Goal: Information Seeking & Learning: Learn about a topic

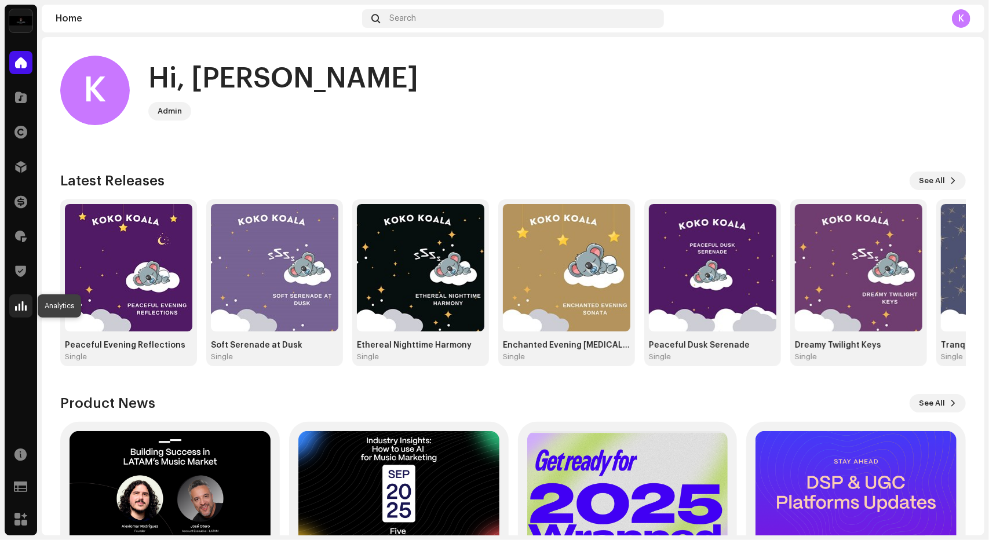
click at [23, 305] on span at bounding box center [21, 305] width 12 height 9
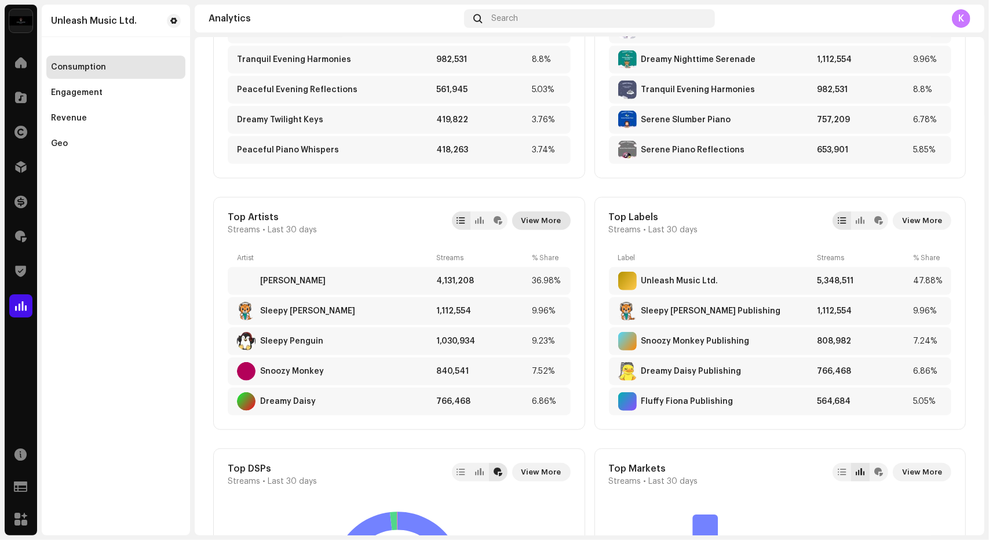
scroll to position [787, 0]
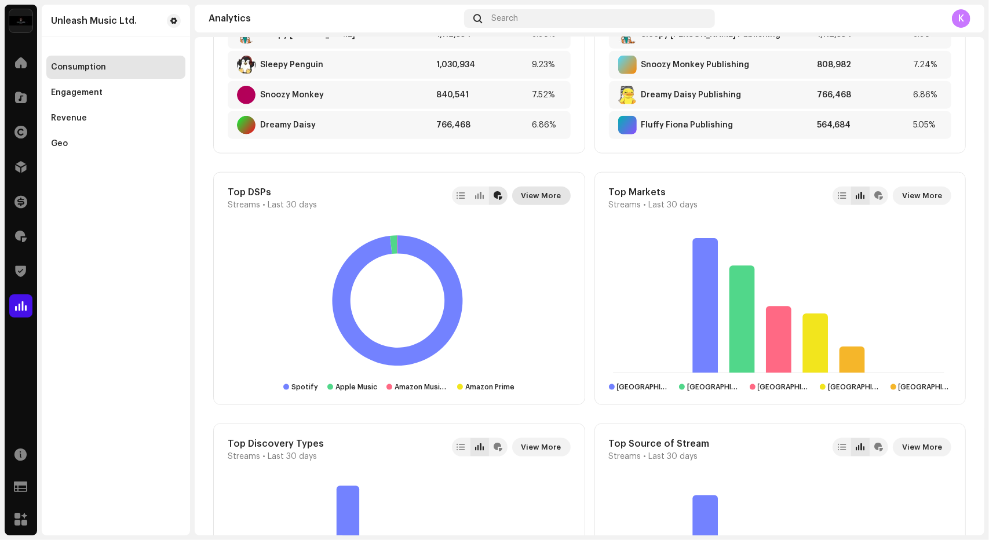
click at [565, 189] on button "View More" at bounding box center [541, 196] width 59 height 19
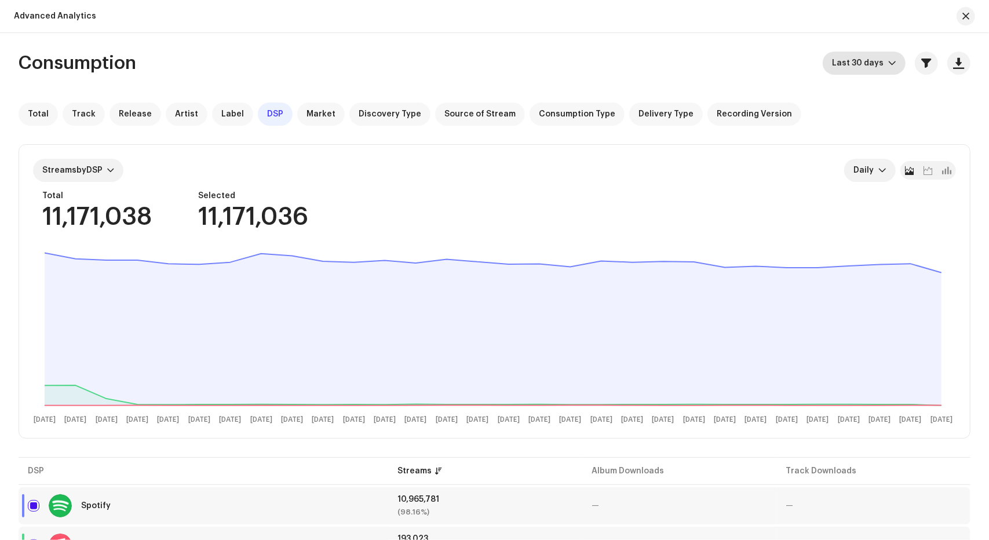
click at [871, 60] on span "Last 30 days" at bounding box center [860, 63] width 56 height 23
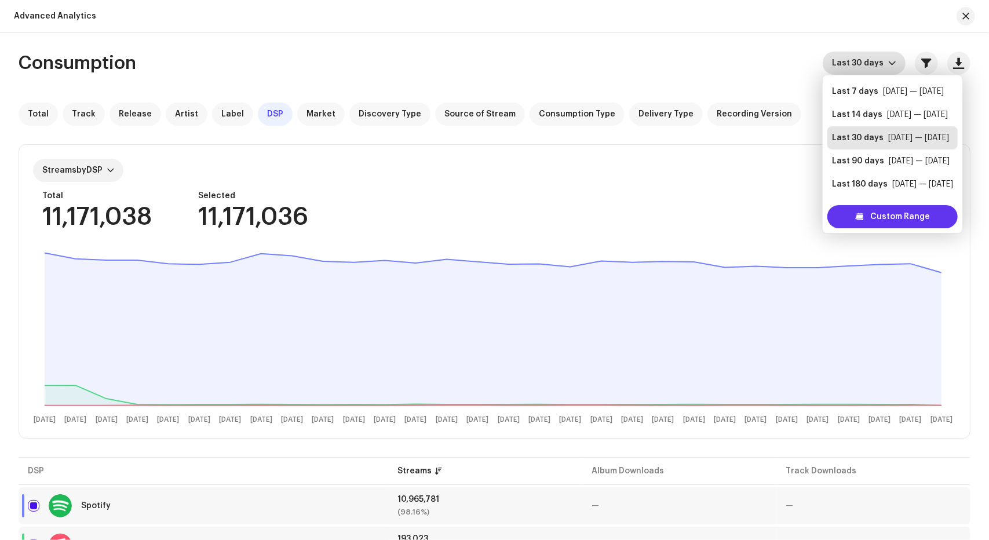
scroll to position [19, 0]
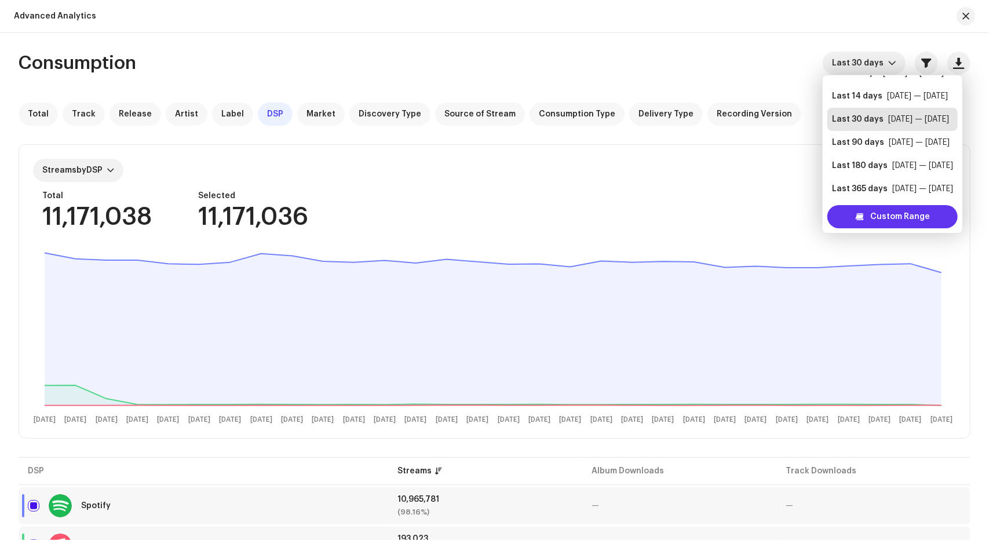
click at [874, 217] on span "Custom Range" at bounding box center [900, 216] width 60 height 23
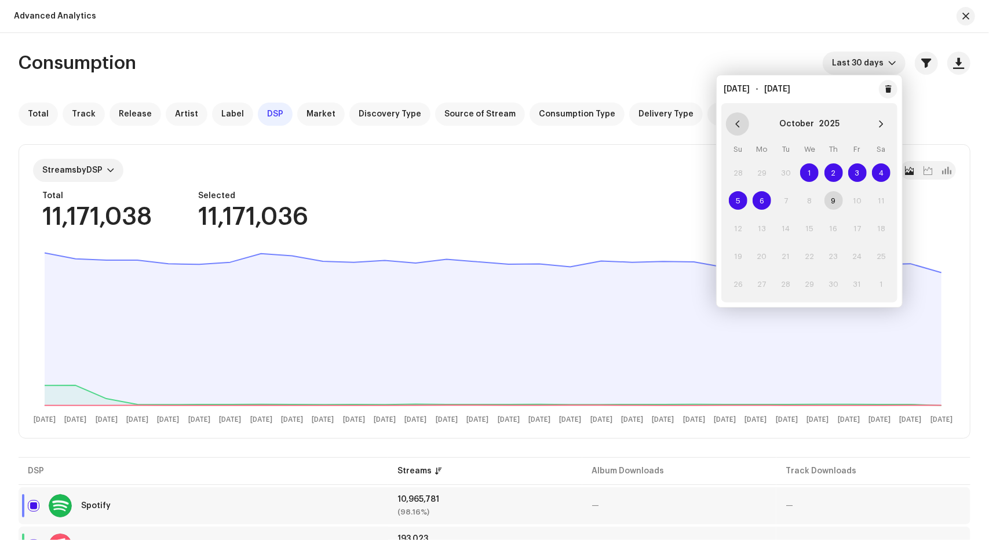
click at [744, 121] on button "Previous Month" at bounding box center [737, 123] width 23 height 23
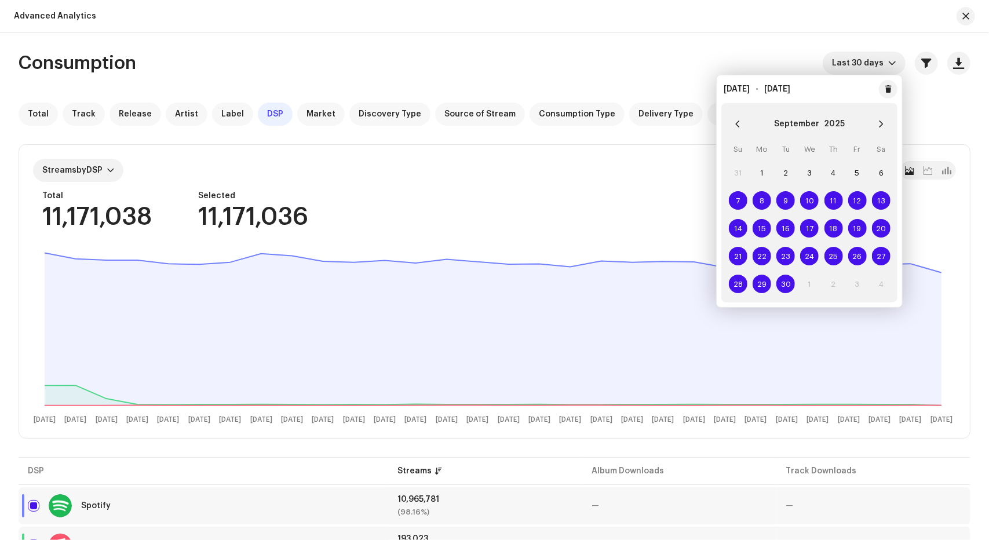
click at [744, 121] on button "Previous Month" at bounding box center [737, 123] width 23 height 23
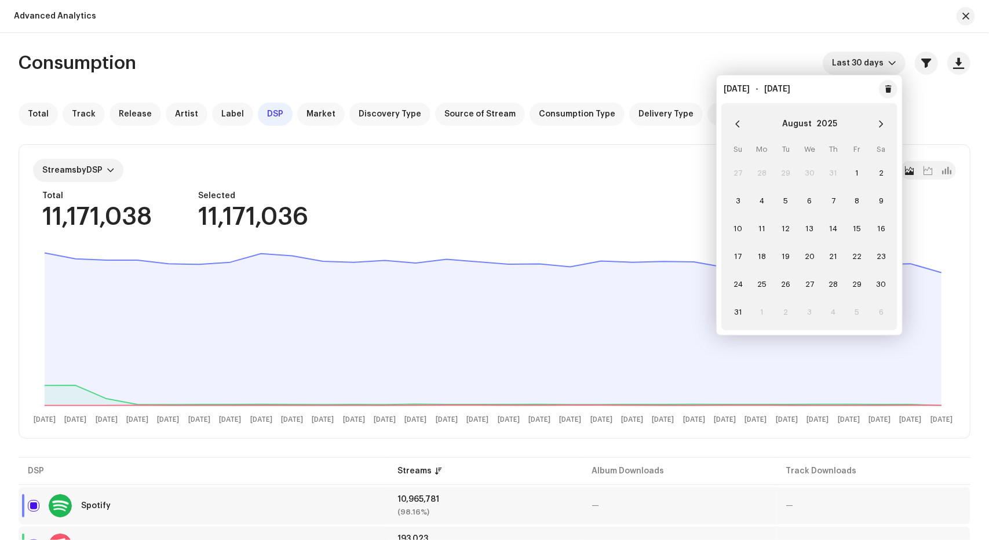
click at [744, 121] on button "Previous Month" at bounding box center [737, 123] width 23 height 23
click at [739, 178] on span "1" at bounding box center [738, 172] width 19 height 19
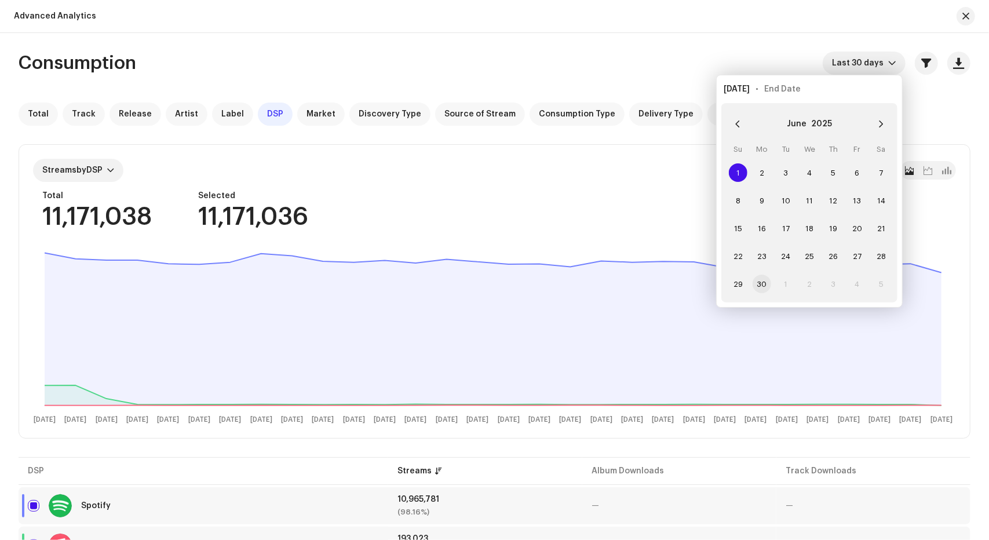
click at [764, 281] on span "30" at bounding box center [762, 284] width 19 height 19
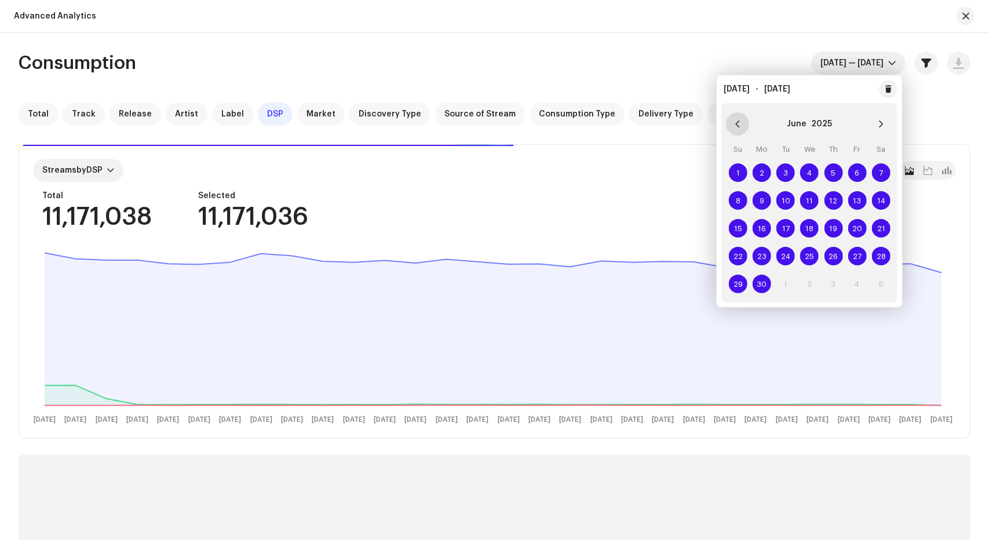
click at [741, 127] on icon "Previous Month" at bounding box center [737, 124] width 8 height 8
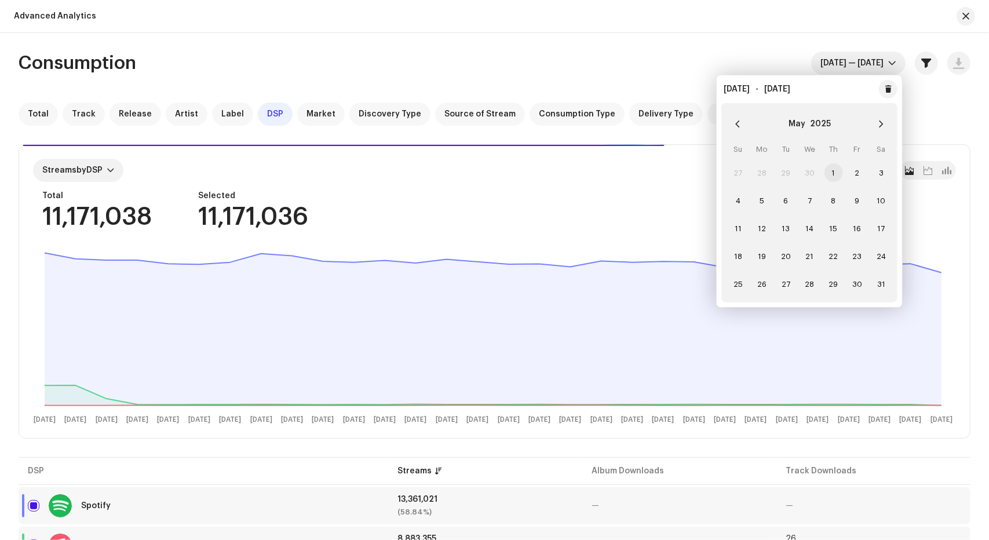
click at [835, 167] on span "1" at bounding box center [833, 172] width 19 height 19
click at [872, 282] on span "31" at bounding box center [881, 284] width 19 height 19
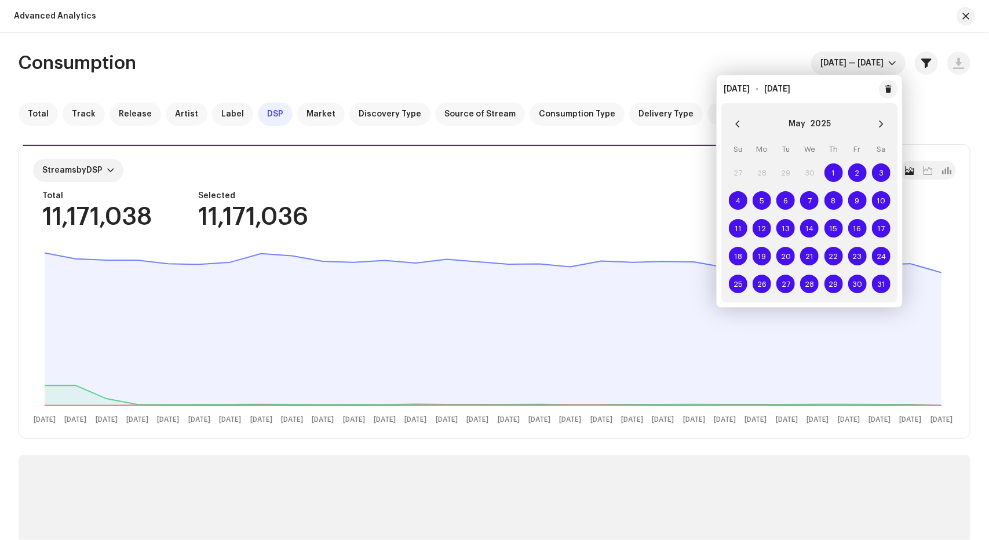
click at [575, 63] on div "Consumption May 1 — May 31" at bounding box center [495, 63] width 952 height 23
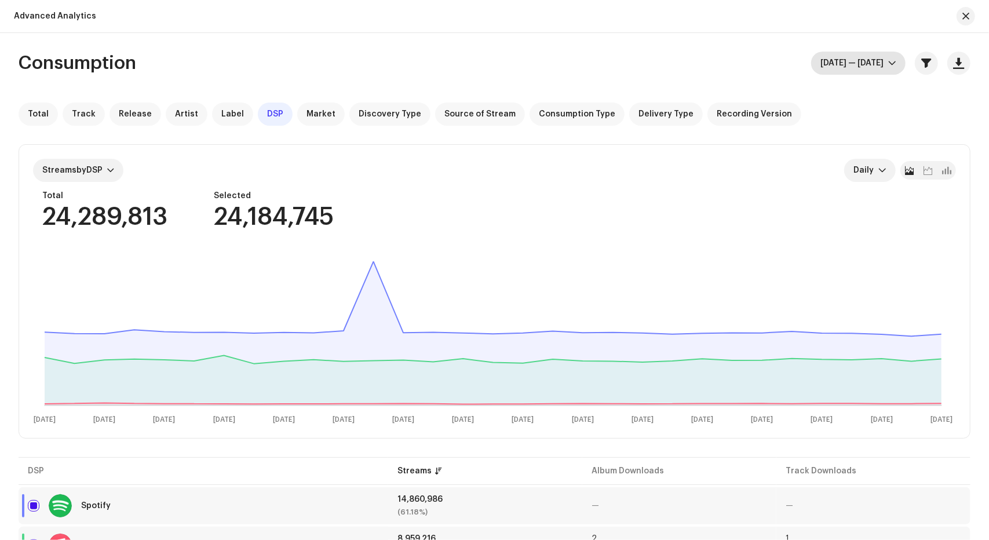
click at [863, 71] on span "May 1 — May 31" at bounding box center [854, 63] width 68 height 23
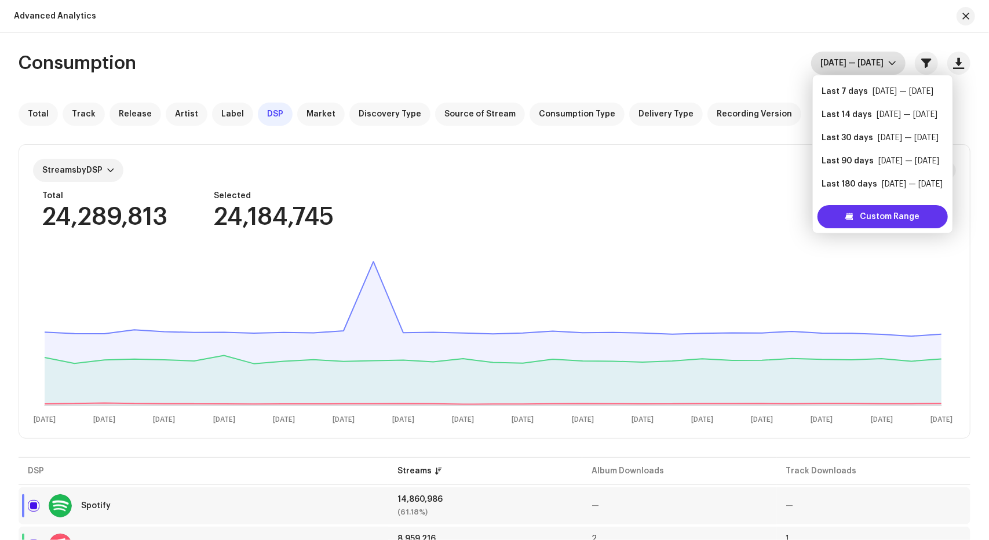
scroll to position [19, 0]
click at [871, 222] on span "Custom Range" at bounding box center [890, 216] width 60 height 23
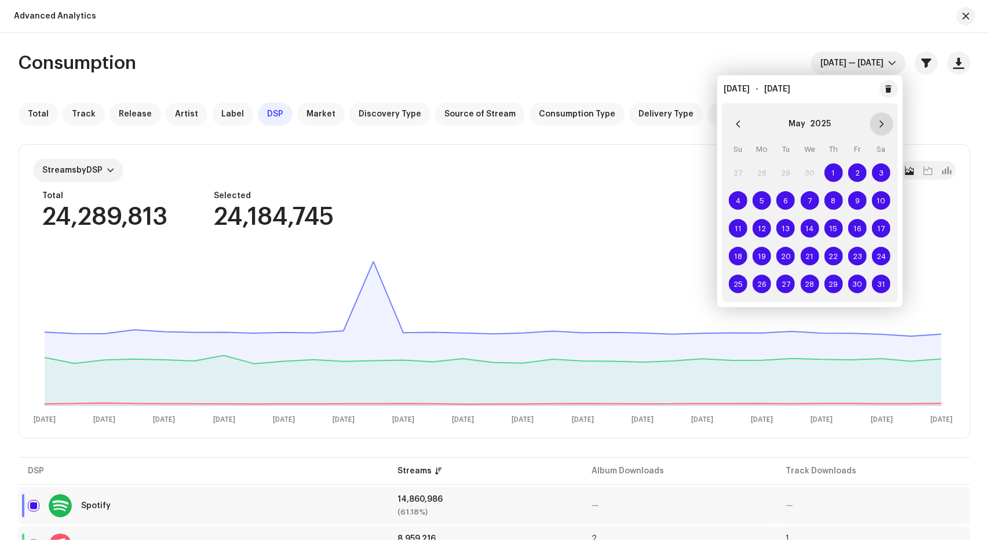
click at [886, 127] on button "Next Month" at bounding box center [881, 123] width 23 height 23
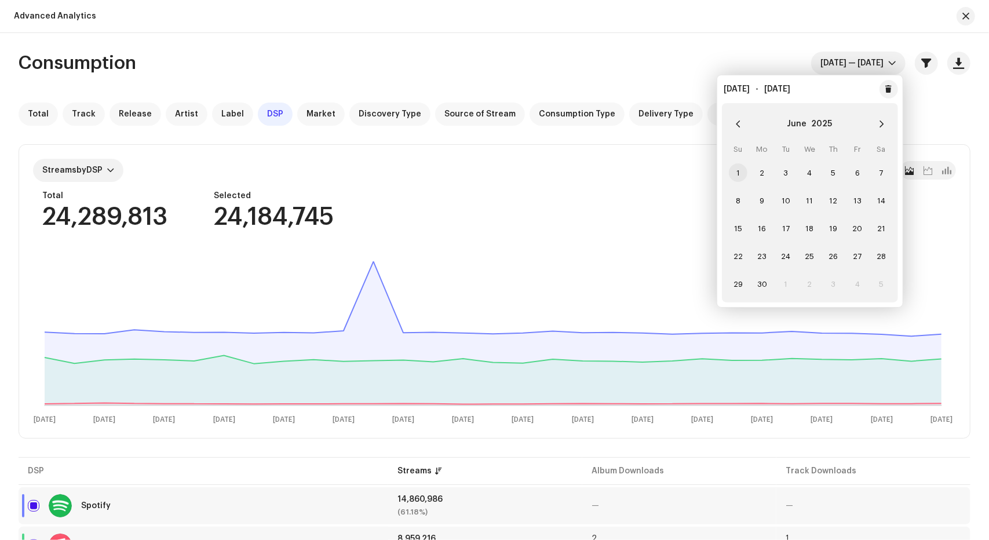
click at [732, 171] on span "1" at bounding box center [738, 172] width 19 height 19
click at [759, 278] on span "30" at bounding box center [762, 284] width 19 height 19
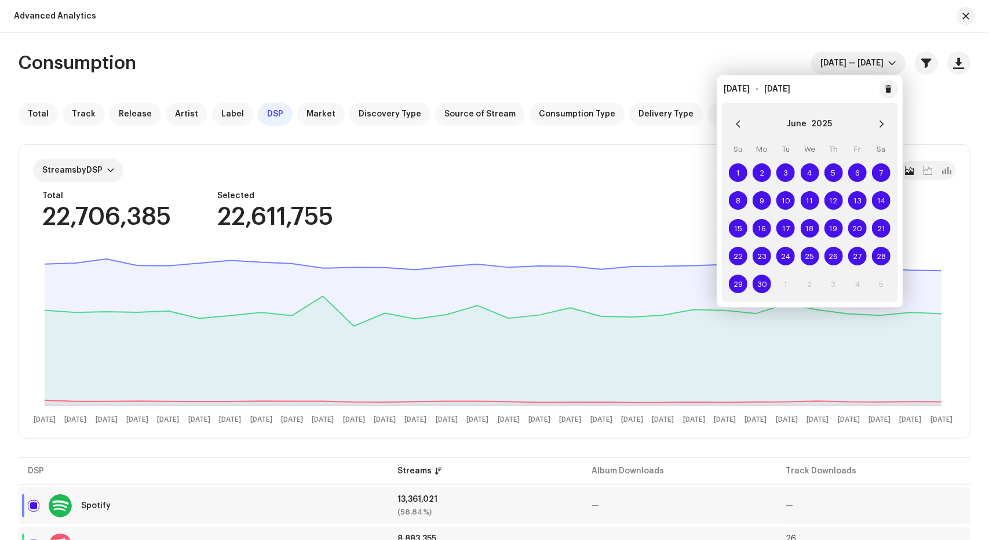
click at [614, 64] on div "Consumption Jun 1 — Jun 30" at bounding box center [495, 63] width 952 height 23
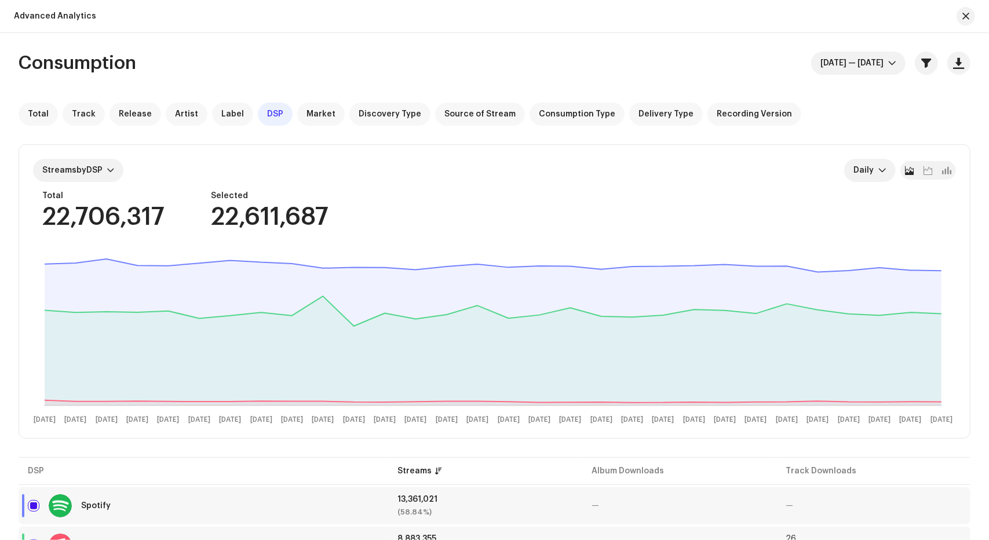
click at [853, 76] on div "Consumption Jun 1 — Jun 30 Total Track Release Artist Label DSP Market Discover…" at bounding box center [494, 397] width 989 height 691
click at [863, 70] on span "Jun 1 — Jun 30" at bounding box center [854, 63] width 68 height 23
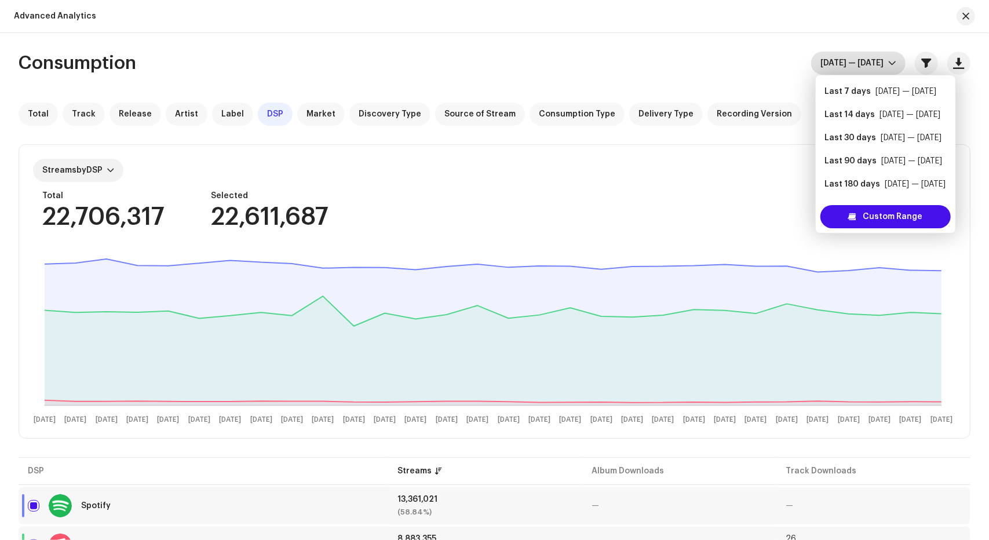
scroll to position [19, 0]
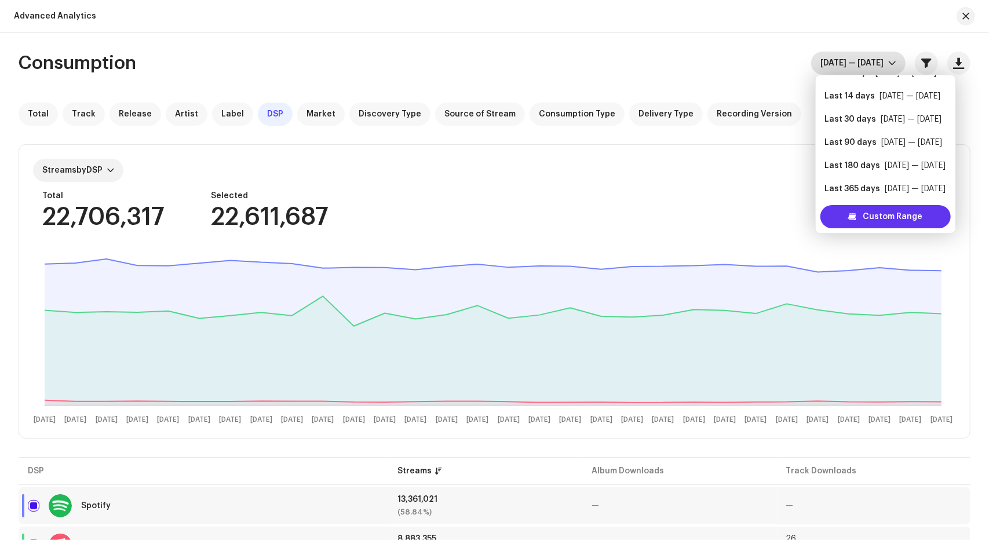
click at [875, 217] on span "Custom Range" at bounding box center [893, 216] width 60 height 23
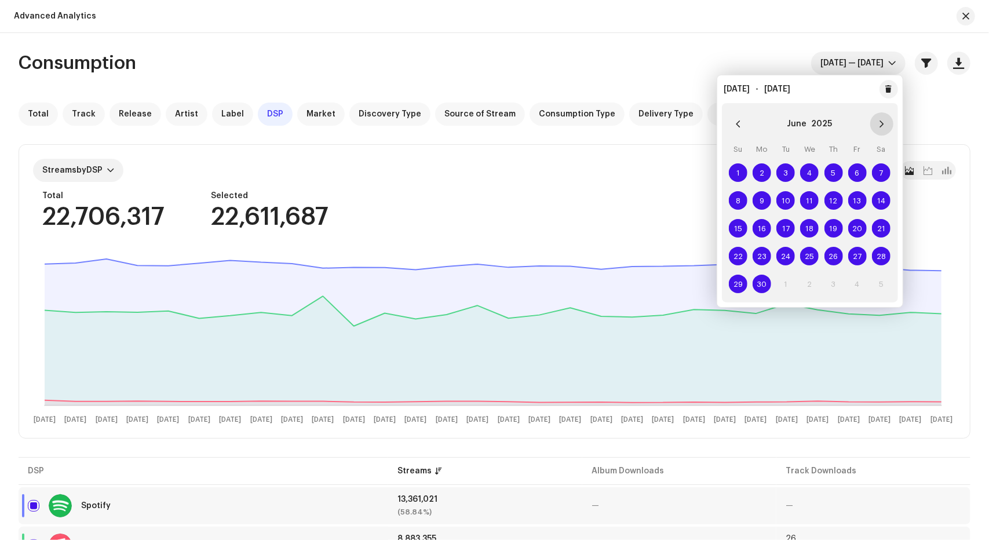
click at [878, 121] on icon "Next Month" at bounding box center [882, 124] width 8 height 8
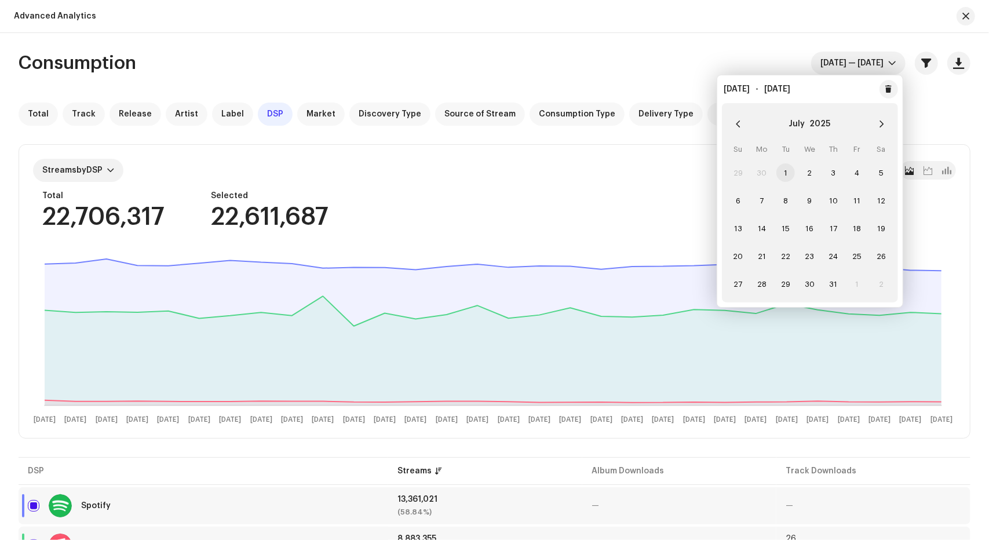
click at [783, 170] on span "1" at bounding box center [785, 172] width 19 height 19
click at [830, 280] on span "31" at bounding box center [833, 284] width 19 height 19
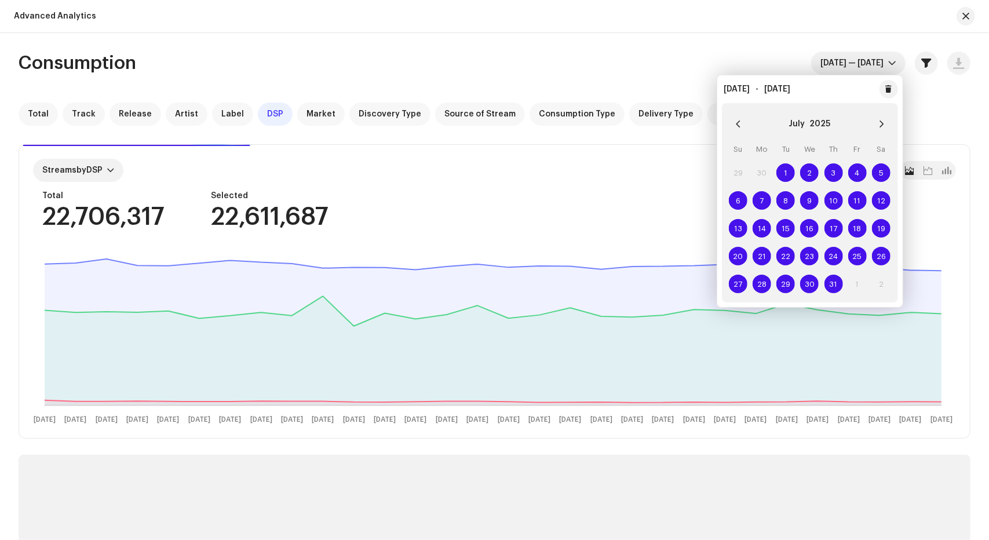
click at [571, 59] on div "Consumption Jul 1 — Jul 31" at bounding box center [495, 63] width 952 height 23
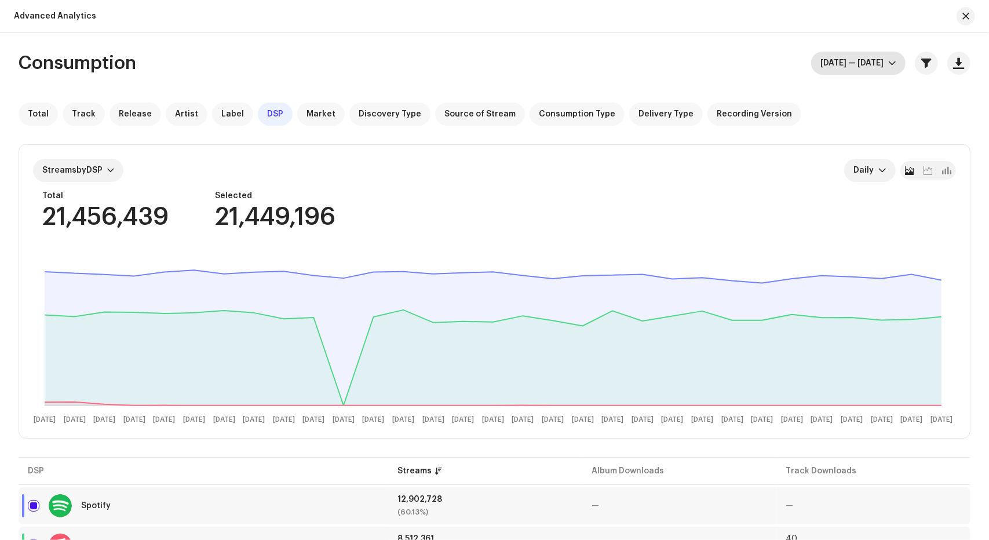
click at [878, 61] on span "Jul 1 — Jul 31" at bounding box center [854, 63] width 68 height 23
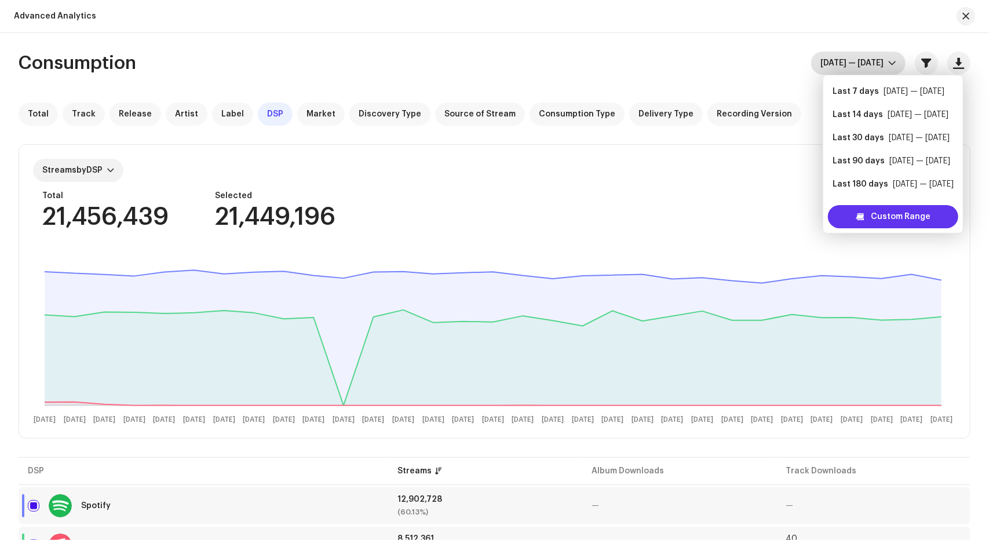
scroll to position [19, 0]
click at [883, 216] on span "Custom Range" at bounding box center [901, 216] width 60 height 23
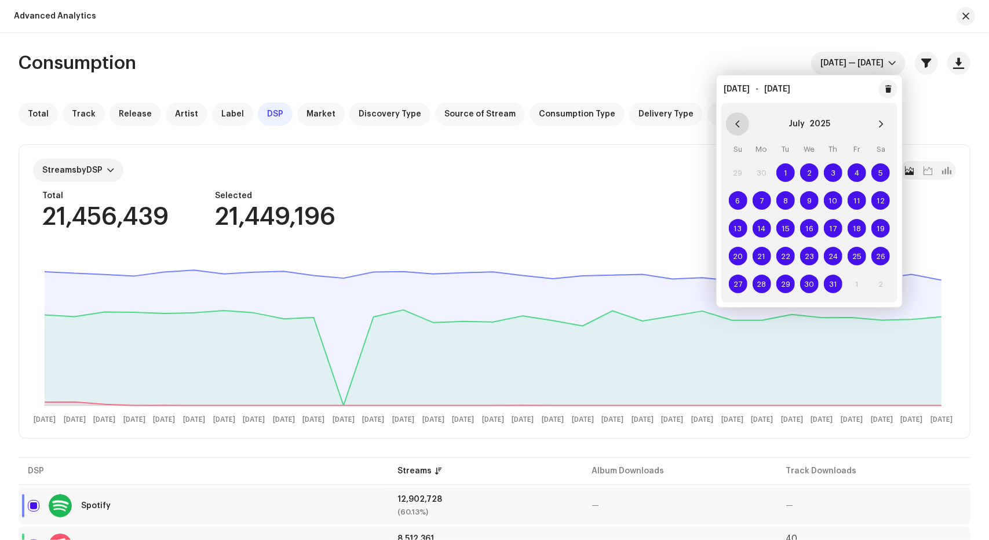
click at [735, 126] on icon "Previous Month" at bounding box center [737, 124] width 8 height 8
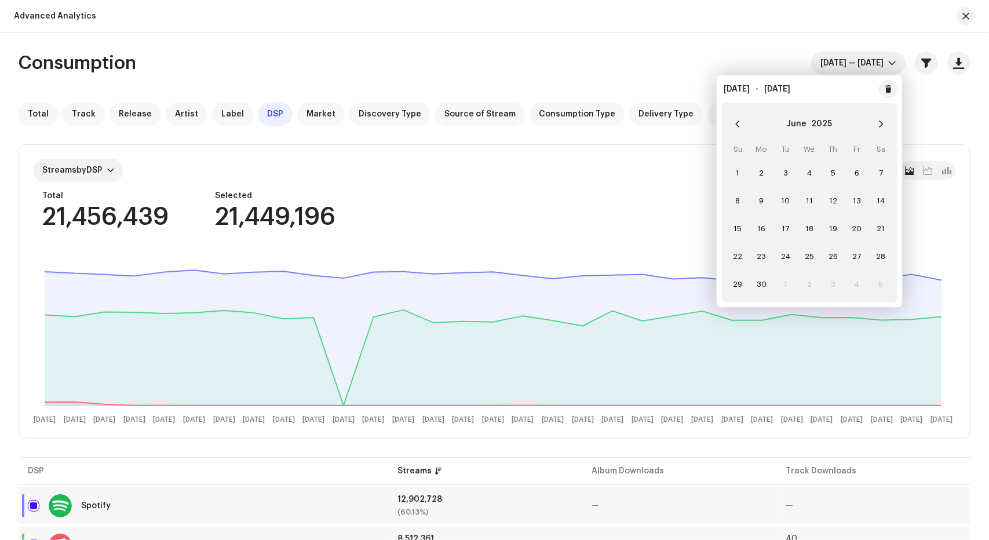
click at [746, 178] on td "1" at bounding box center [738, 173] width 24 height 28
click at [740, 171] on span "1" at bounding box center [738, 172] width 19 height 19
click at [765, 280] on span "30" at bounding box center [762, 284] width 19 height 19
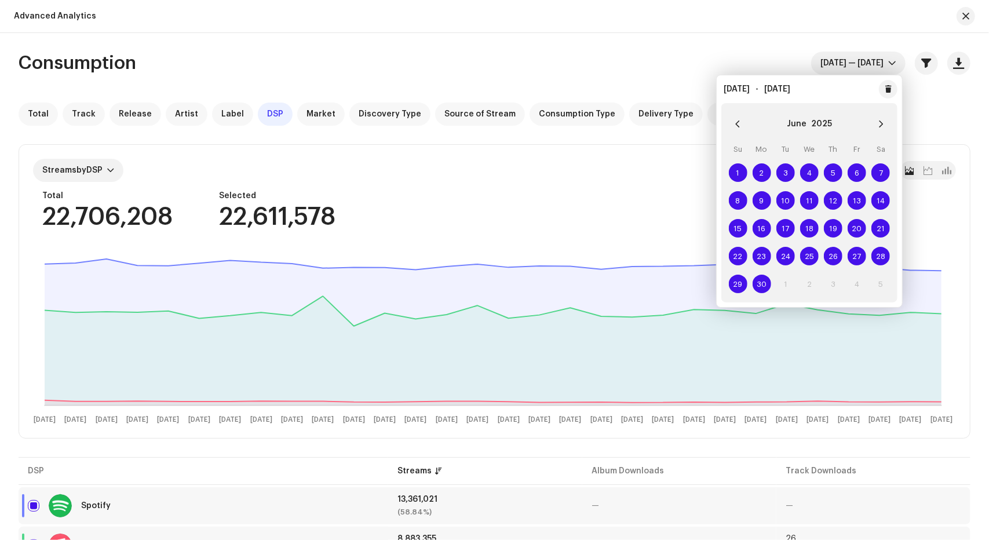
click at [626, 55] on div "Consumption Jun 1 — Jun 30" at bounding box center [495, 63] width 952 height 23
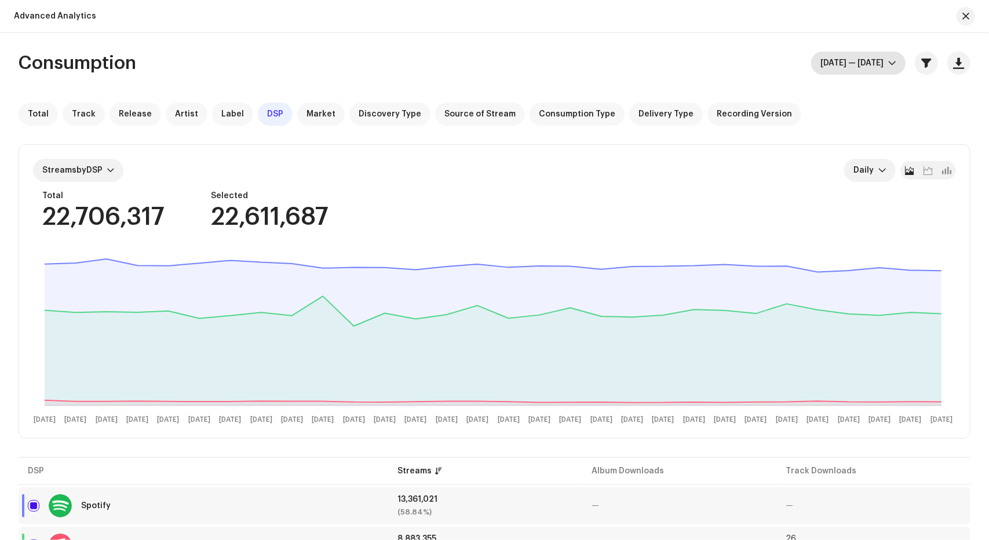
click at [870, 64] on span "Jun 1 — Jun 30" at bounding box center [854, 63] width 68 height 23
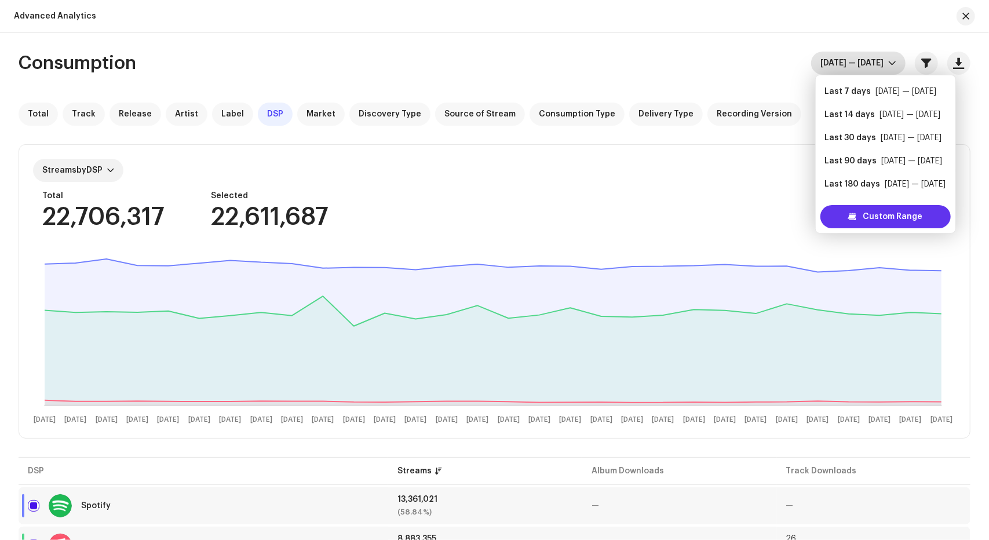
scroll to position [19, 0]
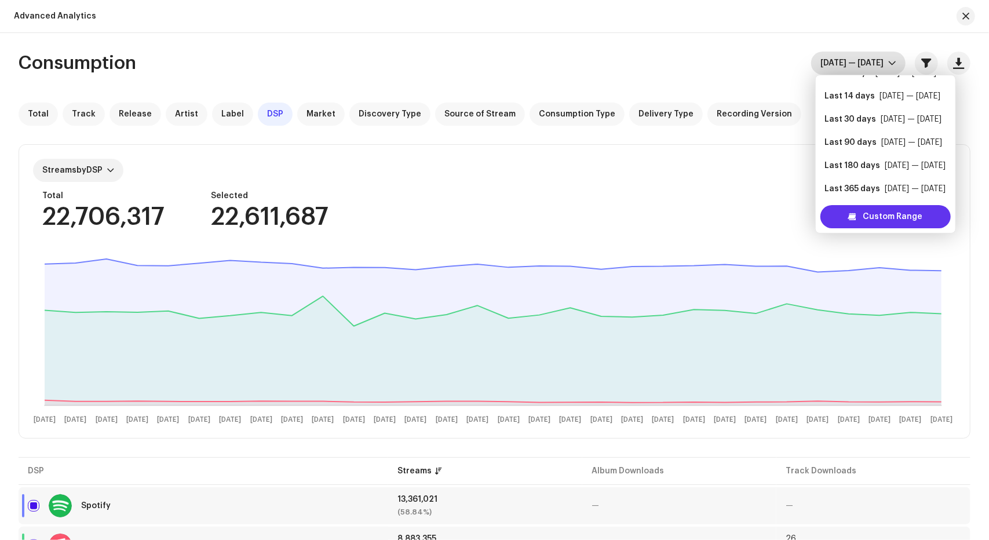
click at [863, 225] on span "Custom Range" at bounding box center [893, 216] width 60 height 23
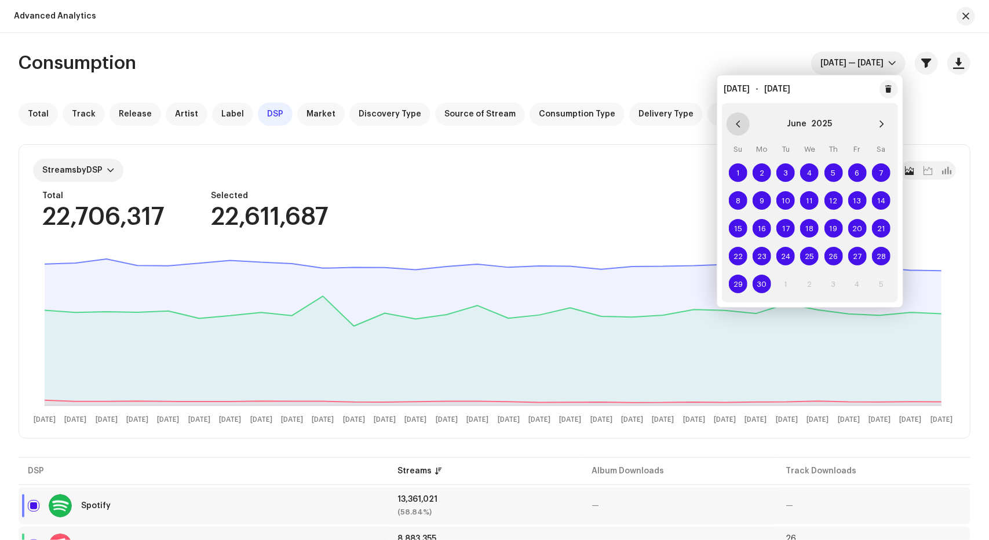
click at [741, 119] on button "Previous Month" at bounding box center [737, 123] width 23 height 23
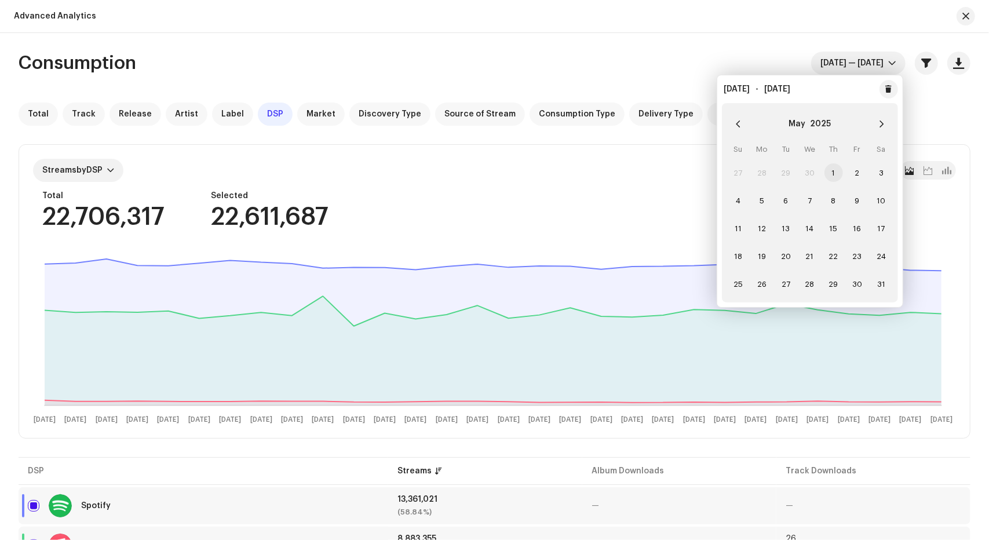
click at [833, 174] on span "1" at bounding box center [833, 172] width 19 height 19
click at [879, 283] on span "31" at bounding box center [881, 284] width 19 height 19
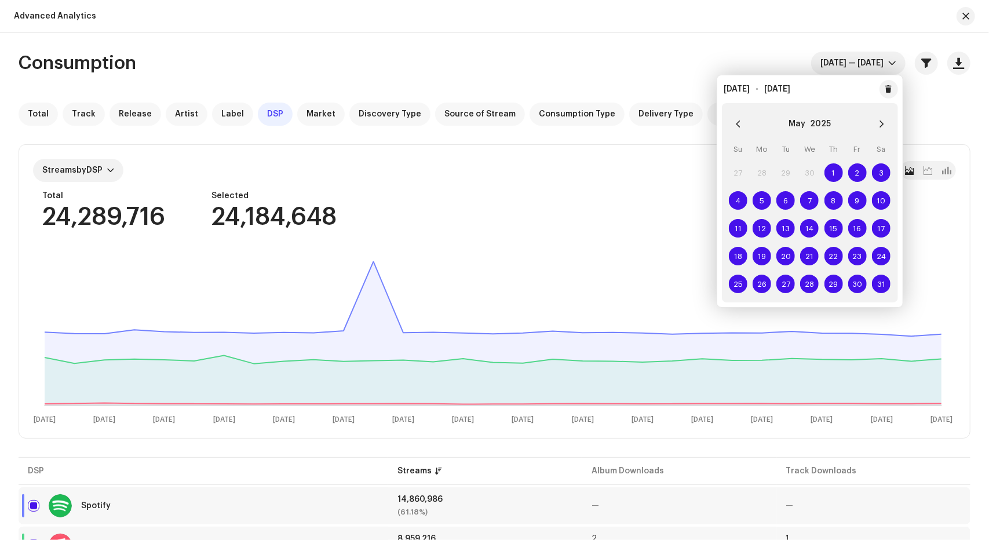
click at [618, 44] on div "Consumption May 1 — May 31 Total Track Release Artist Label DSP Market Discover…" at bounding box center [494, 286] width 989 height 507
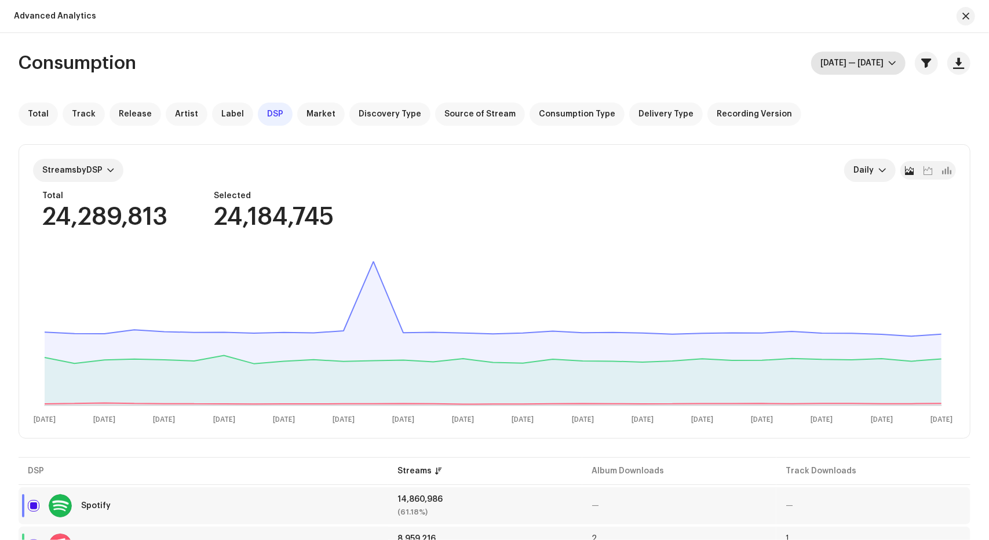
click at [831, 60] on span "May 1 — May 31" at bounding box center [854, 63] width 68 height 23
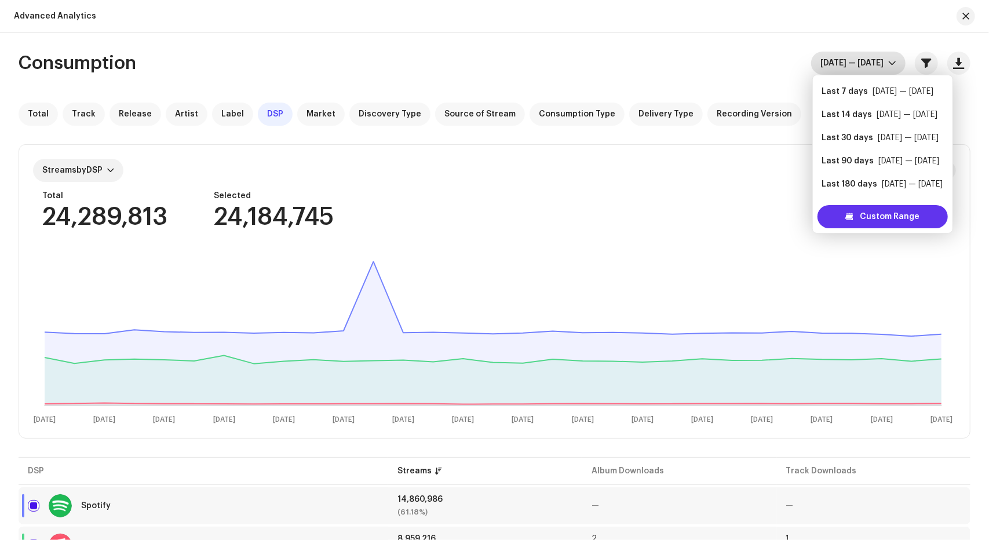
scroll to position [19, 0]
click at [846, 214] on span at bounding box center [849, 216] width 8 height 9
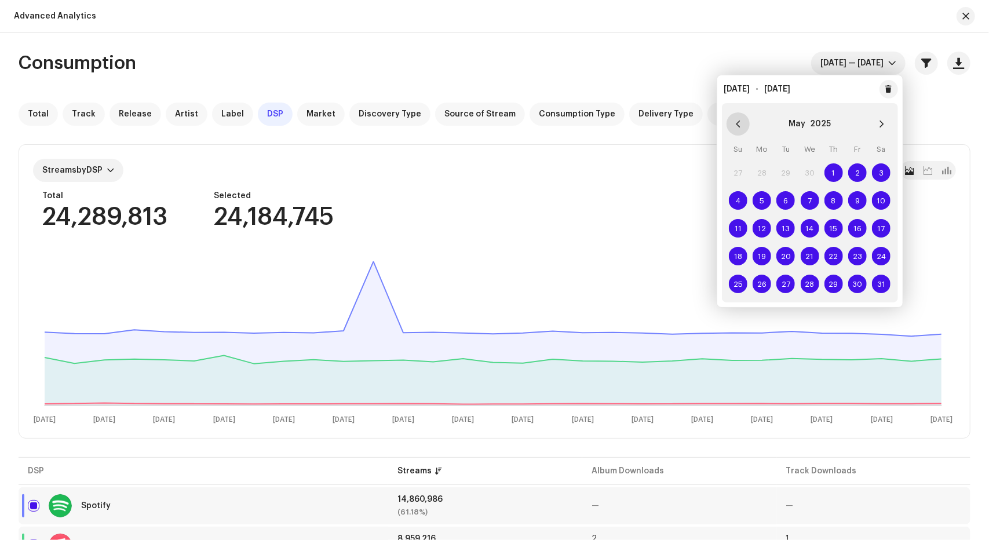
click at [736, 125] on icon "Previous Month" at bounding box center [738, 124] width 8 height 8
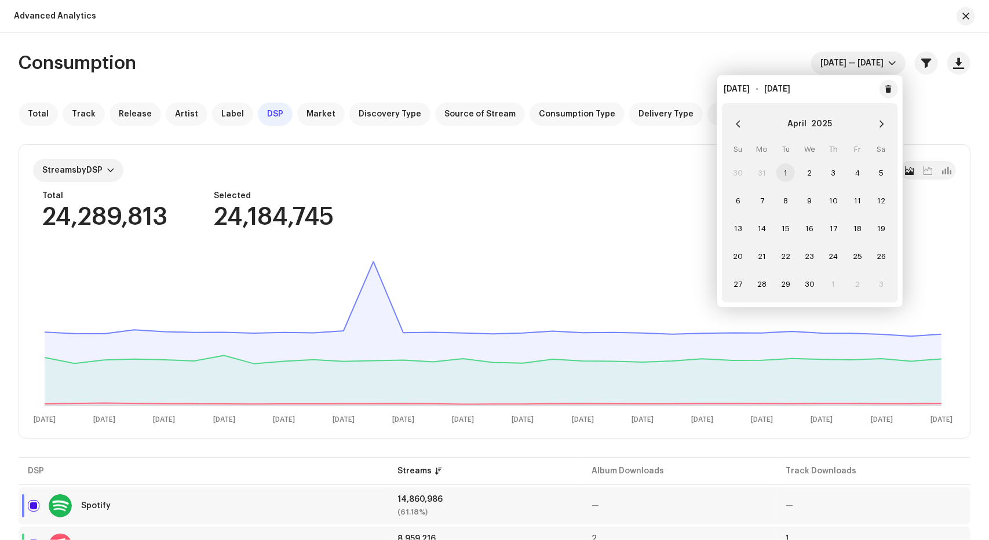
click at [780, 170] on span "1" at bounding box center [785, 172] width 19 height 19
click at [807, 281] on span "30" at bounding box center [810, 284] width 19 height 19
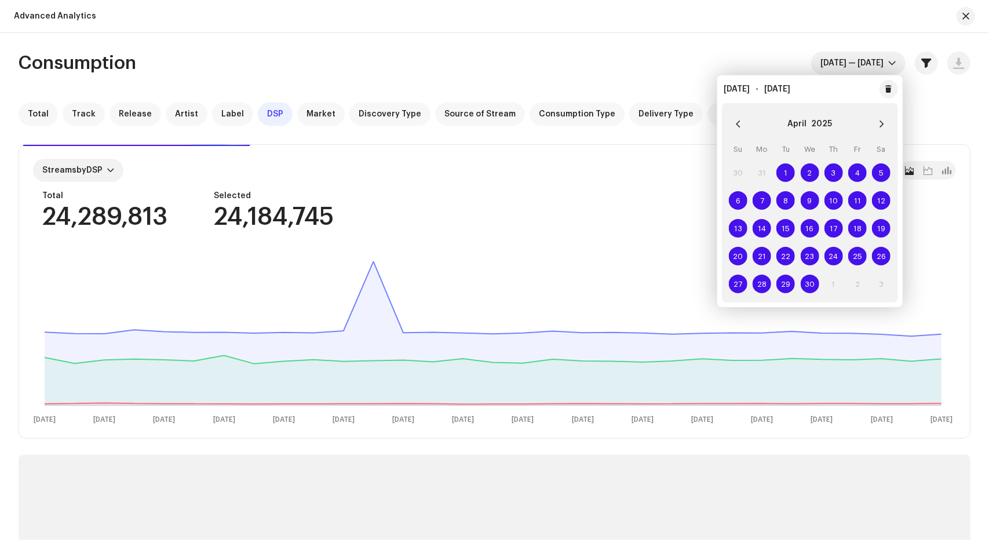
click at [580, 56] on div "Consumption Apr 1 — Apr 30" at bounding box center [495, 63] width 952 height 23
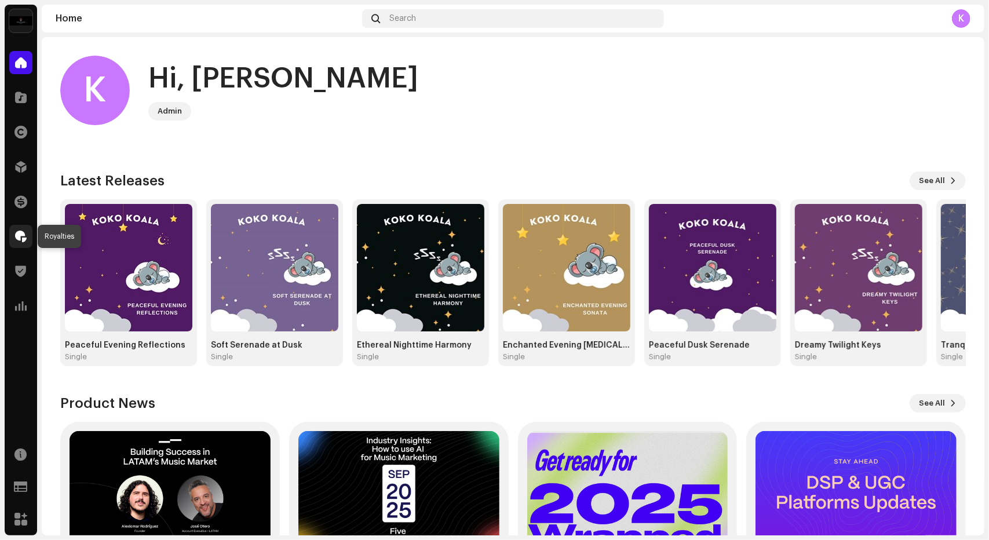
click at [19, 239] on span at bounding box center [21, 236] width 12 height 9
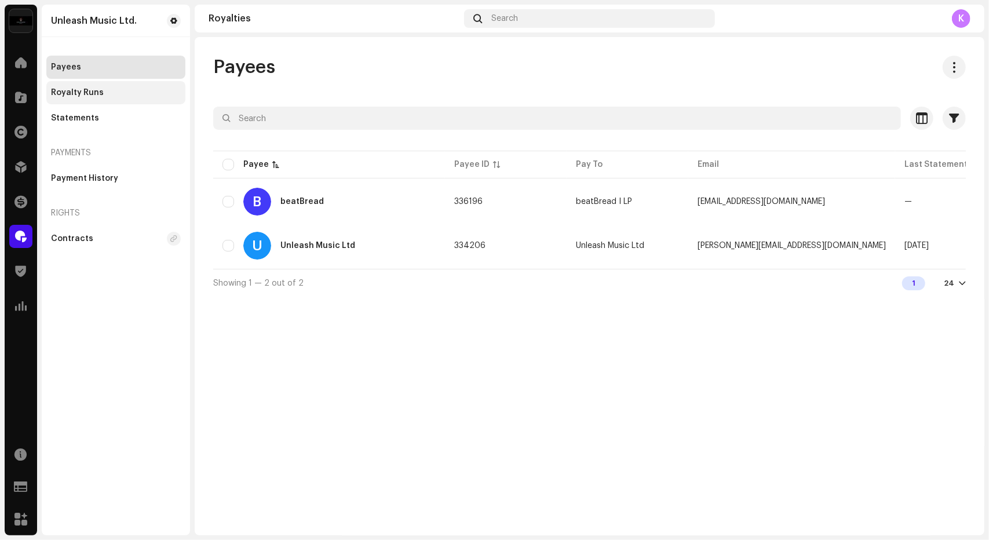
click at [103, 98] on div "Royalty Runs" at bounding box center [115, 92] width 139 height 23
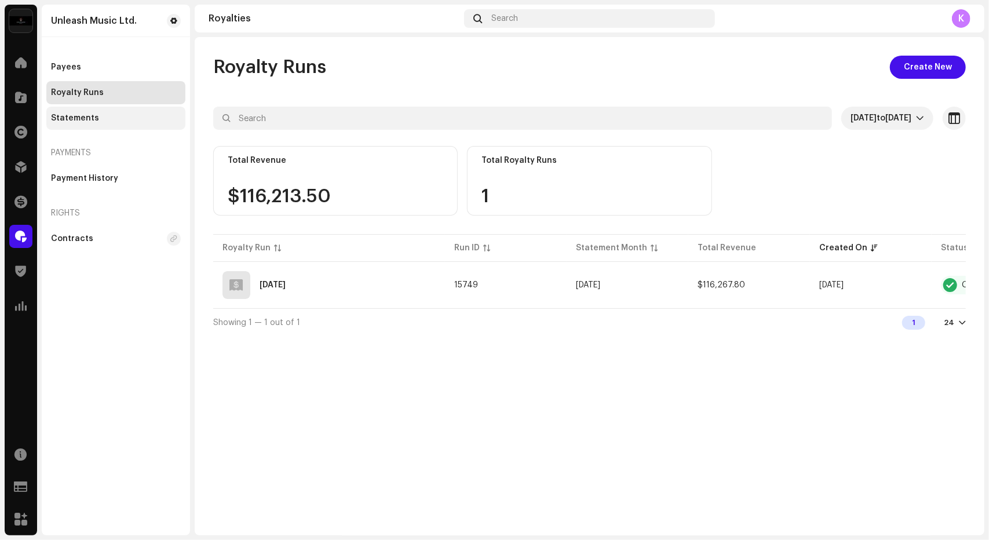
click at [92, 110] on div "Statements" at bounding box center [115, 118] width 139 height 23
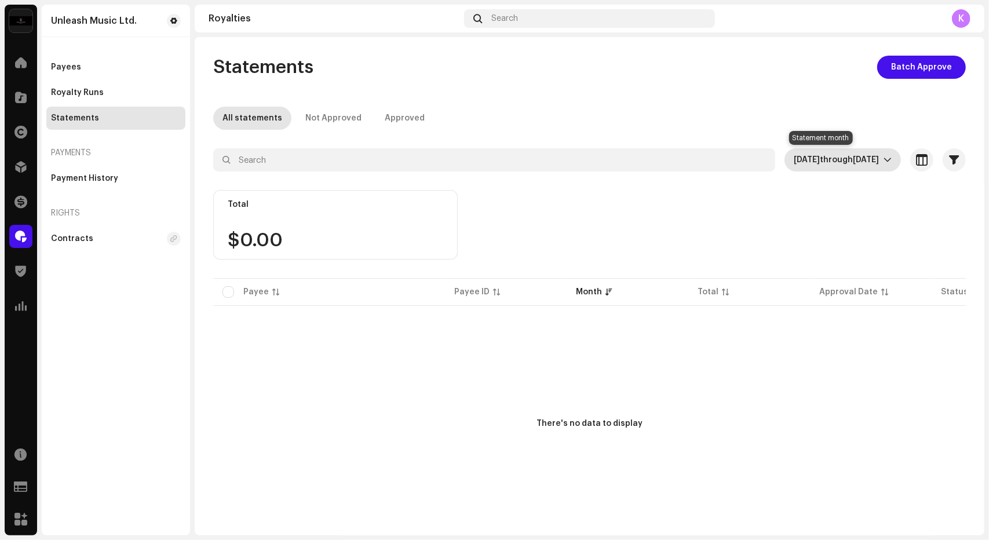
click at [820, 158] on span "through" at bounding box center [836, 160] width 33 height 8
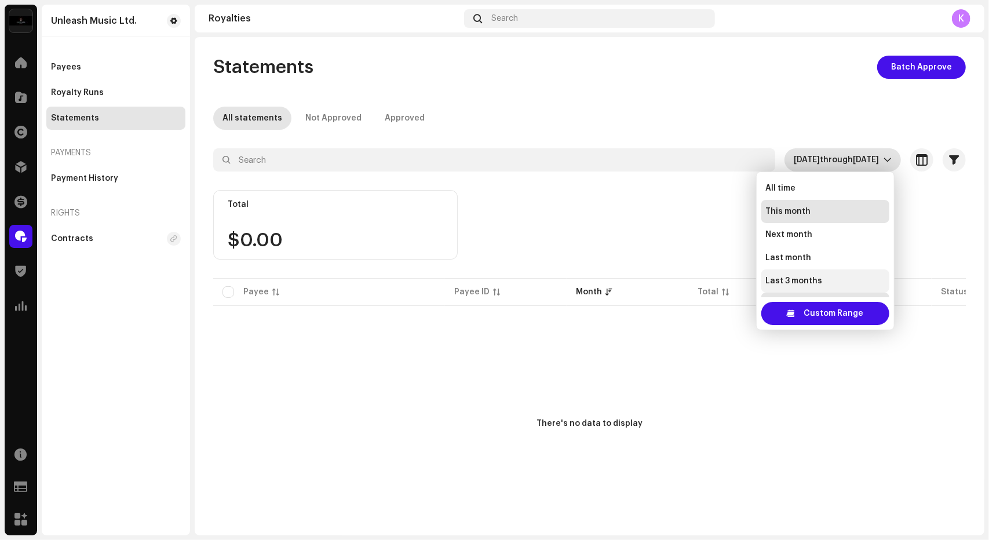
scroll to position [66, 0]
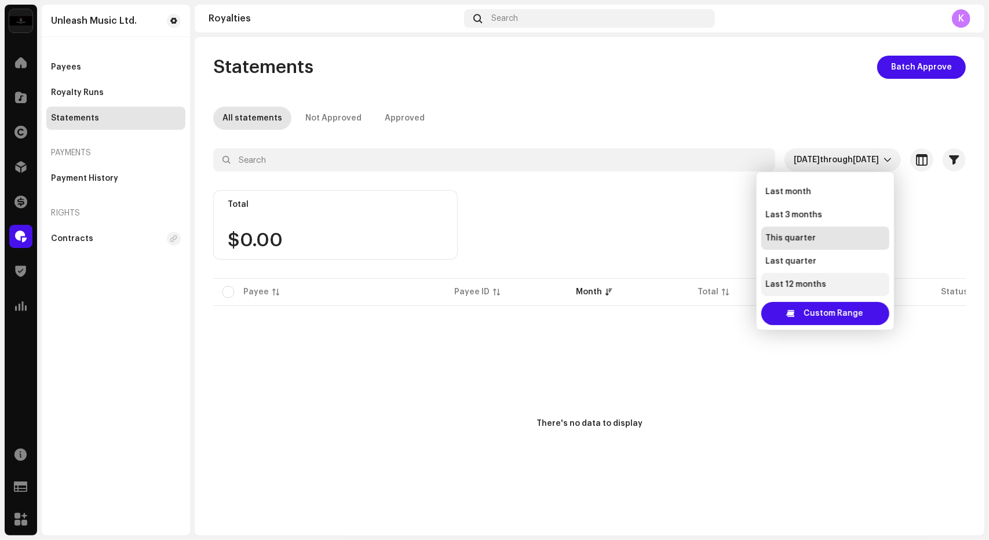
click at [796, 282] on span "Last 12 months" at bounding box center [796, 285] width 61 height 12
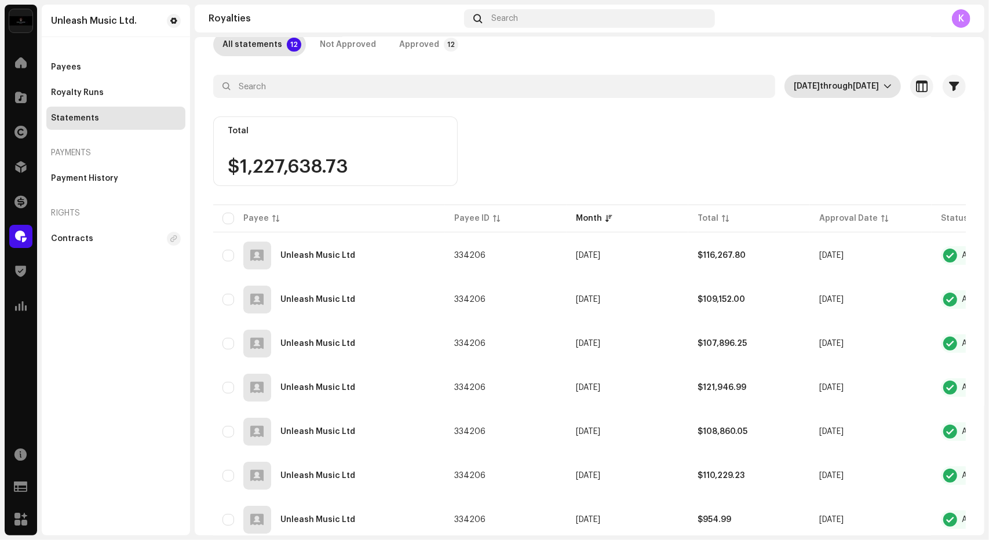
scroll to position [100, 0]
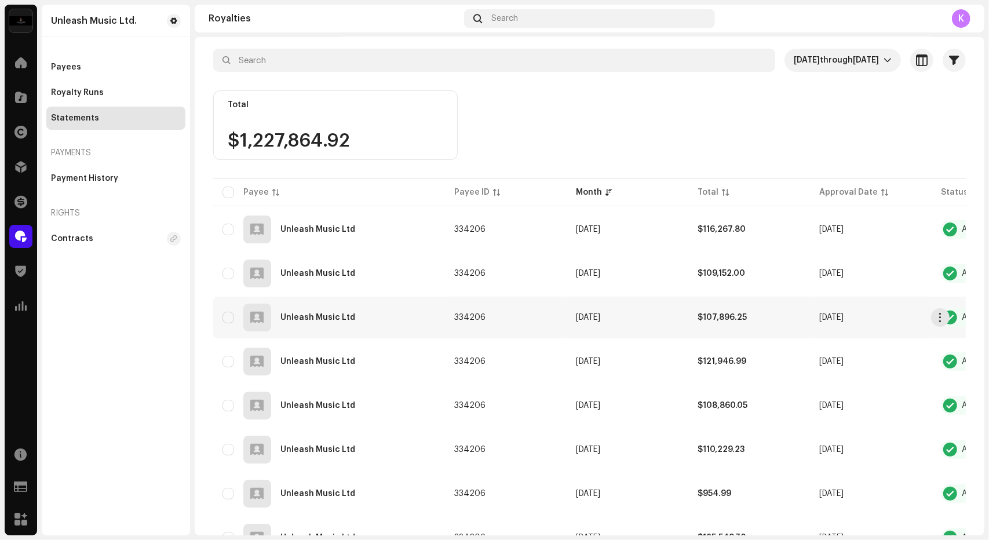
click at [383, 332] on td "Unleash Music Ltd" at bounding box center [329, 318] width 232 height 42
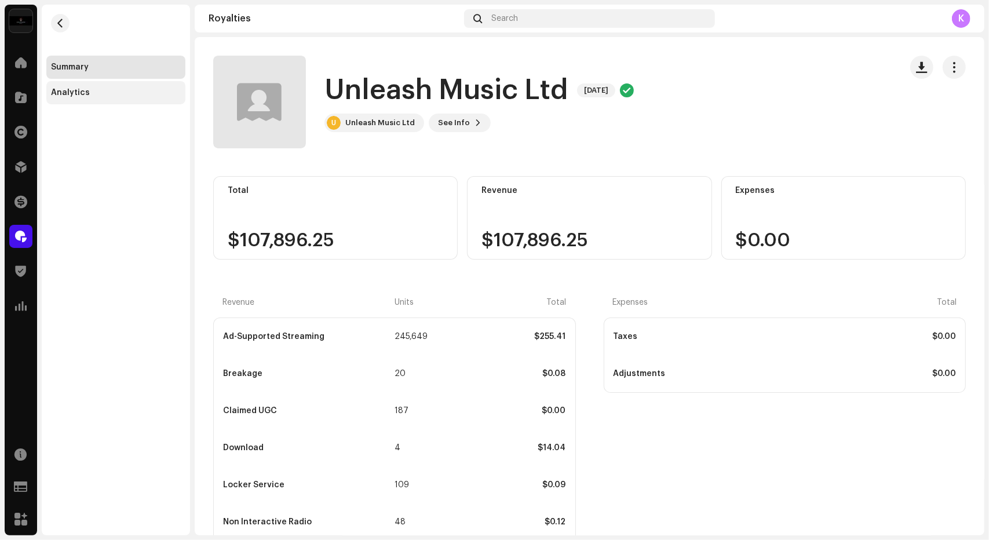
click at [98, 91] on div "Analytics" at bounding box center [116, 92] width 130 height 9
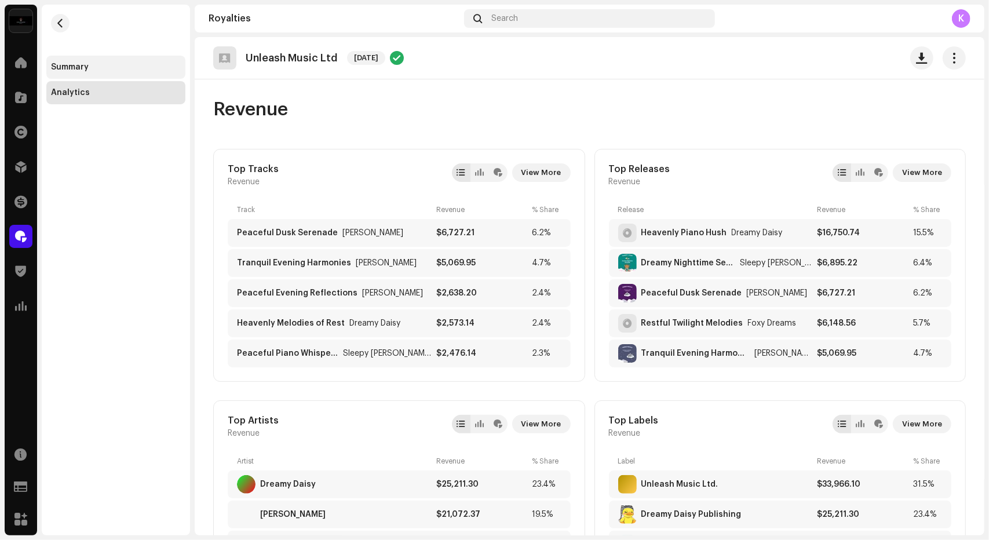
click at [93, 60] on div "Summary" at bounding box center [115, 67] width 139 height 23
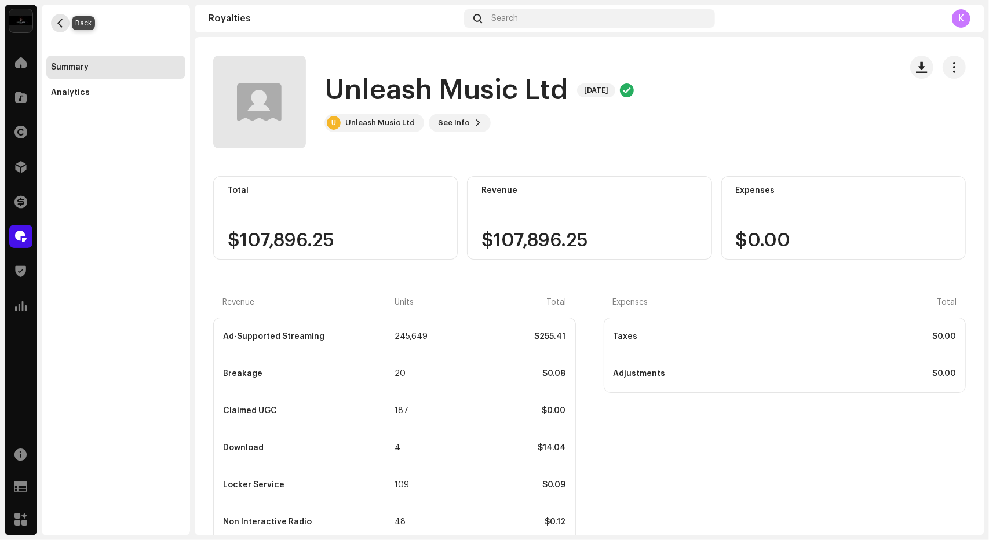
click at [66, 18] on button "button" at bounding box center [60, 23] width 19 height 19
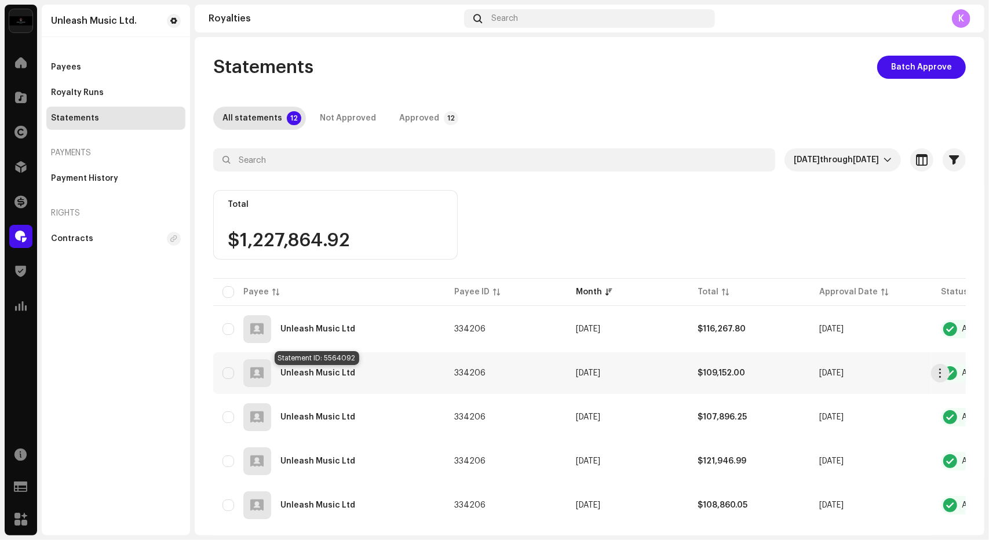
click at [330, 374] on div "Unleash Music Ltd" at bounding box center [317, 373] width 75 height 8
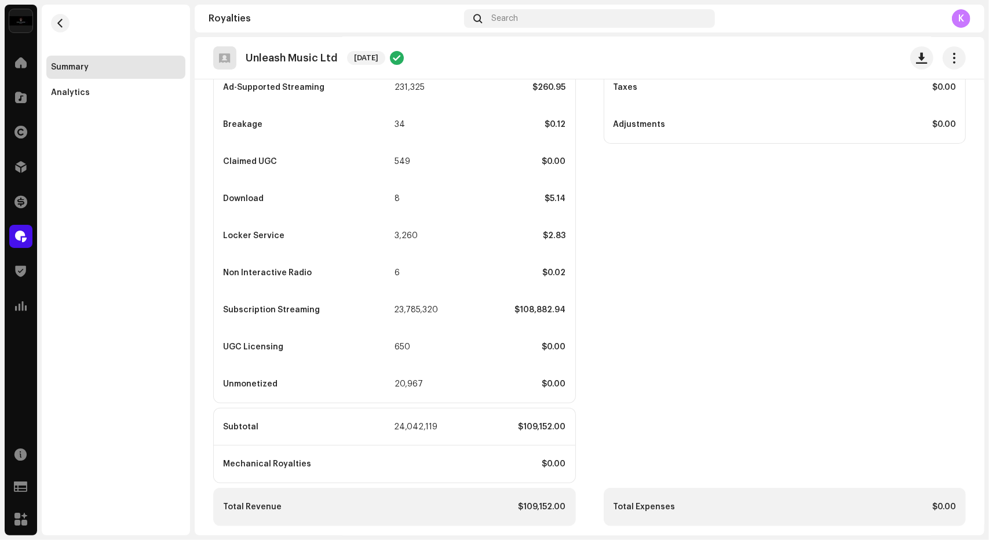
scroll to position [257, 0]
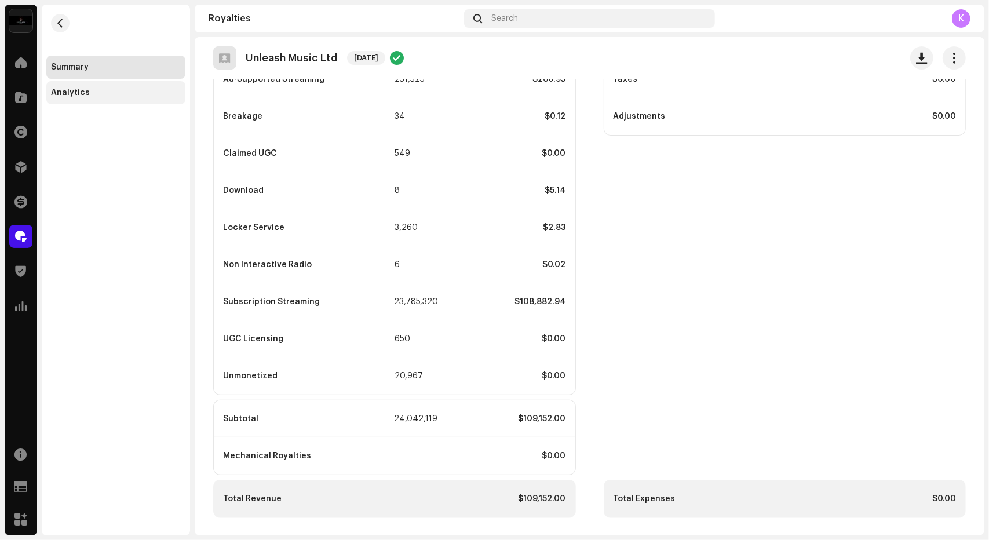
click at [91, 99] on div "Analytics" at bounding box center [115, 92] width 139 height 23
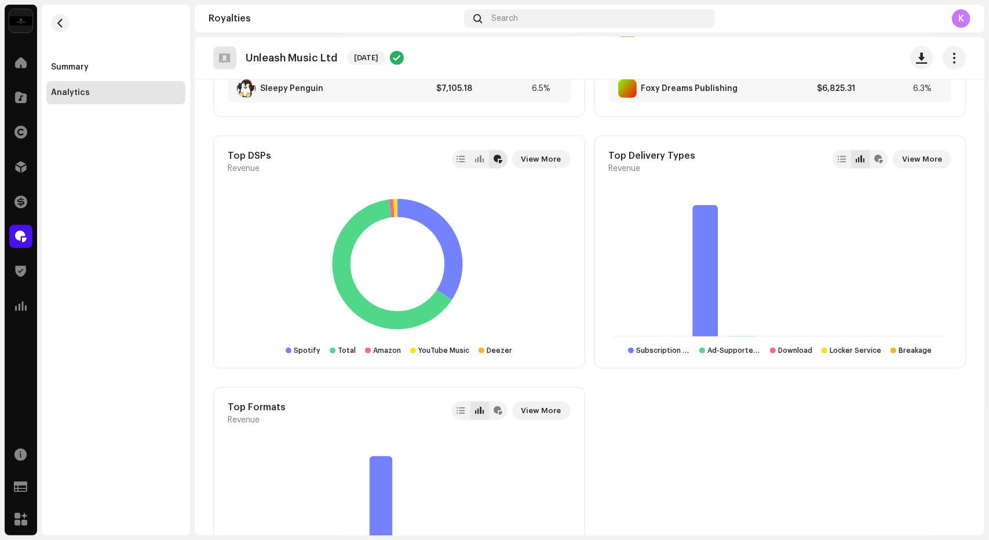
scroll to position [516, 0]
click at [532, 155] on span "View More" at bounding box center [541, 159] width 40 height 23
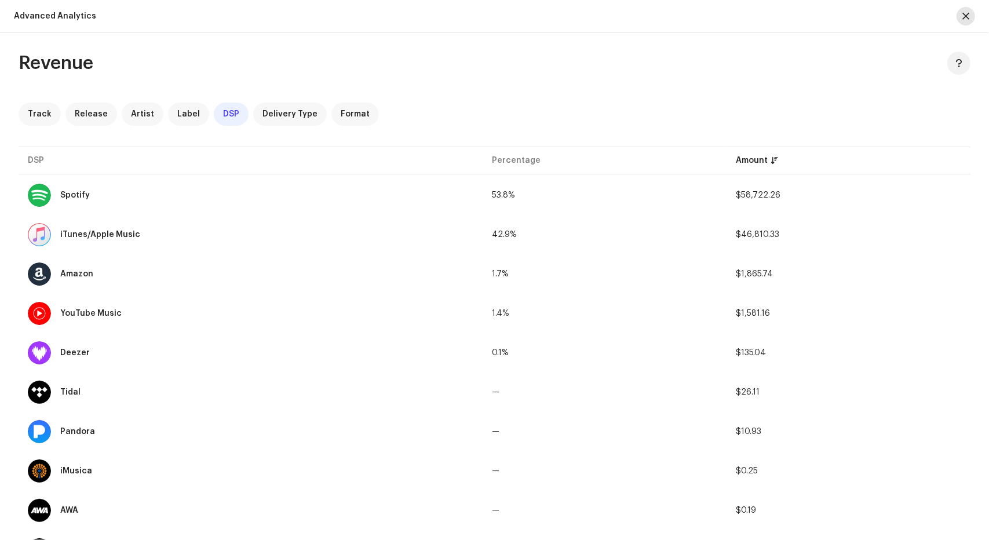
click at [967, 18] on span "button" at bounding box center [965, 16] width 7 height 9
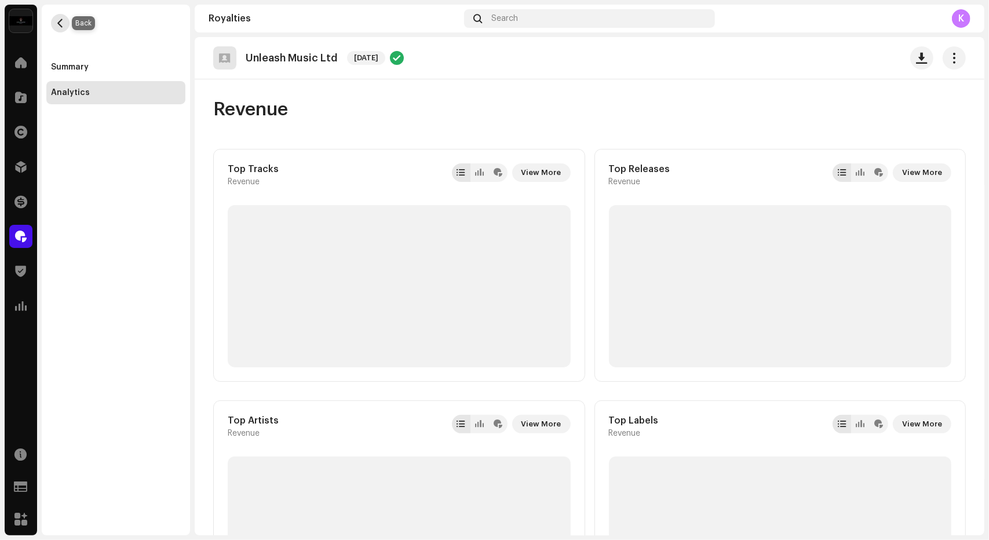
click at [57, 23] on span "button" at bounding box center [60, 23] width 9 height 9
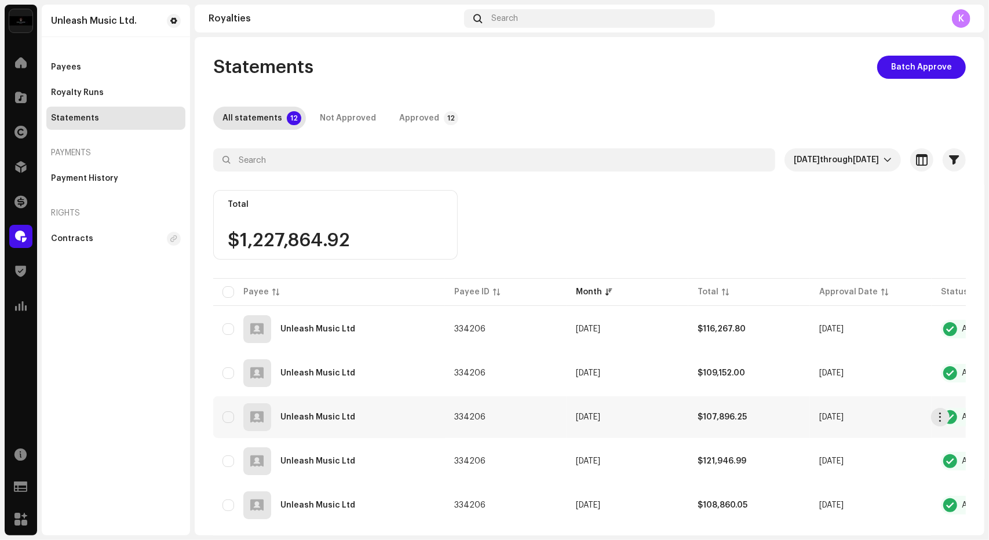
click at [376, 422] on div "Unleash Music Ltd" at bounding box center [328, 417] width 213 height 28
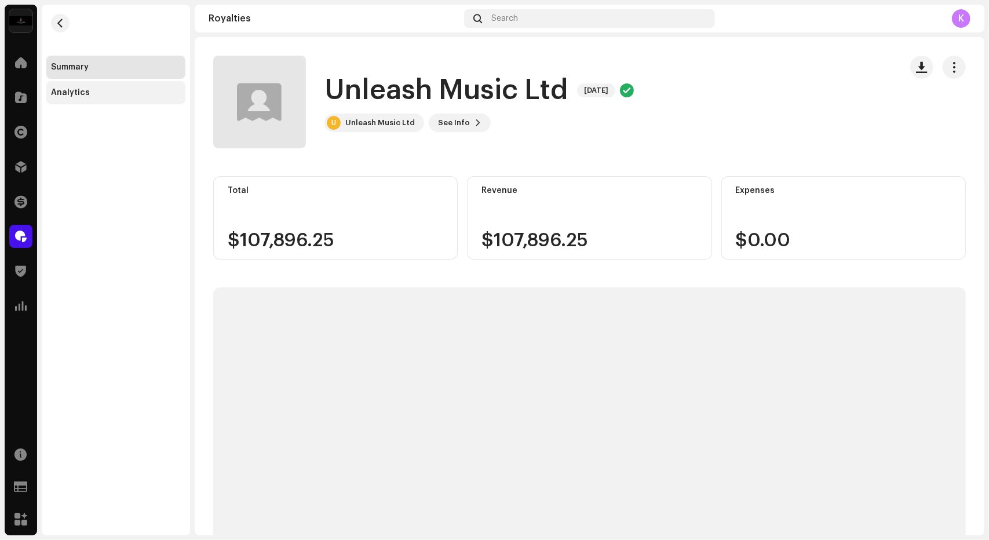
click at [120, 101] on div "Analytics" at bounding box center [115, 92] width 139 height 23
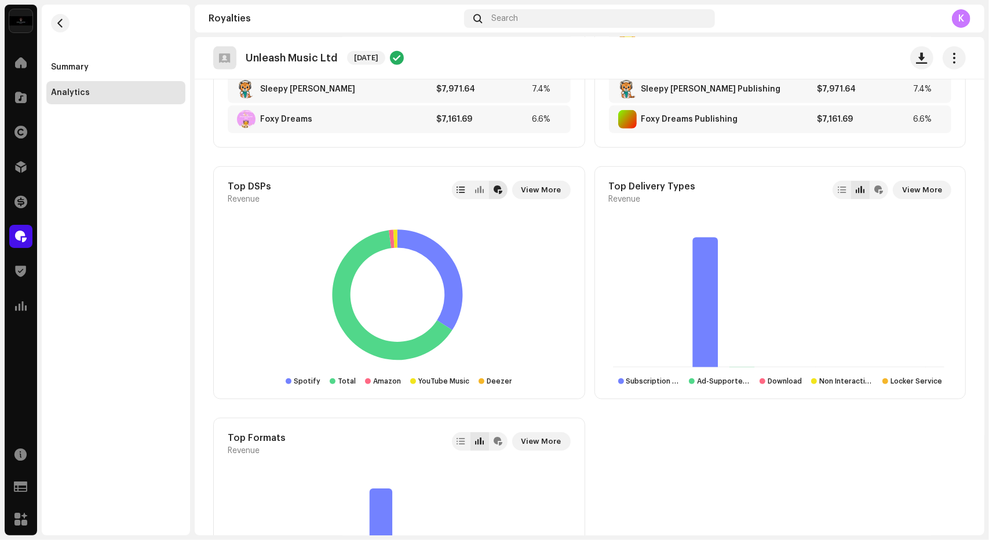
scroll to position [486, 0]
click at [556, 193] on span "View More" at bounding box center [541, 189] width 40 height 23
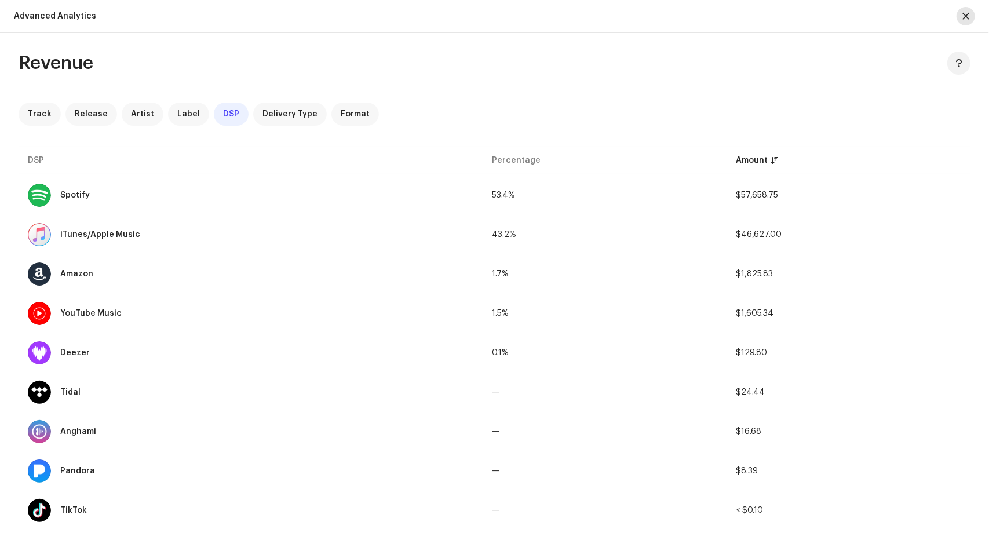
click at [969, 23] on button "button" at bounding box center [965, 16] width 19 height 19
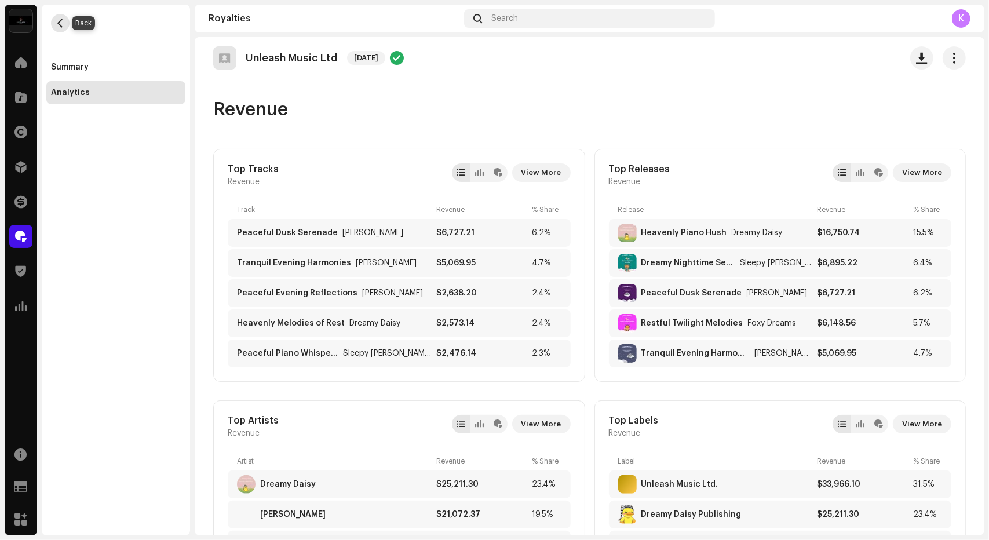
click at [64, 27] on span "button" at bounding box center [60, 23] width 9 height 9
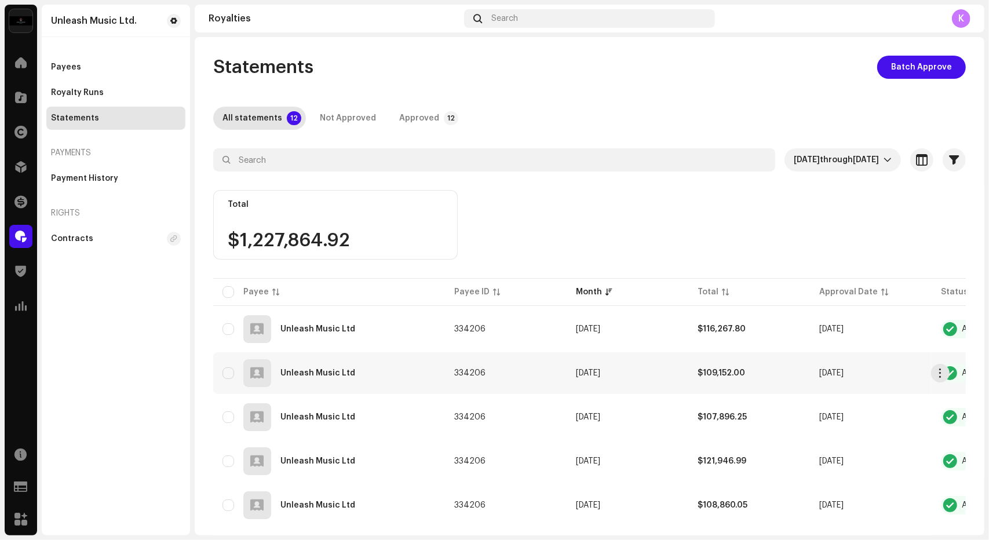
click at [382, 374] on div "Unleash Music Ltd" at bounding box center [328, 373] width 213 height 28
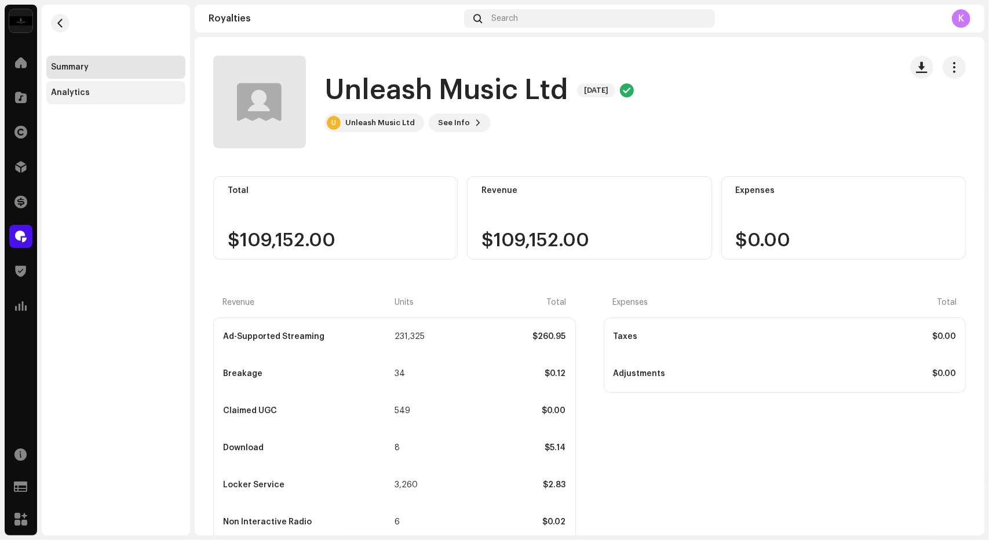
click at [103, 88] on div "Analytics" at bounding box center [116, 92] width 130 height 9
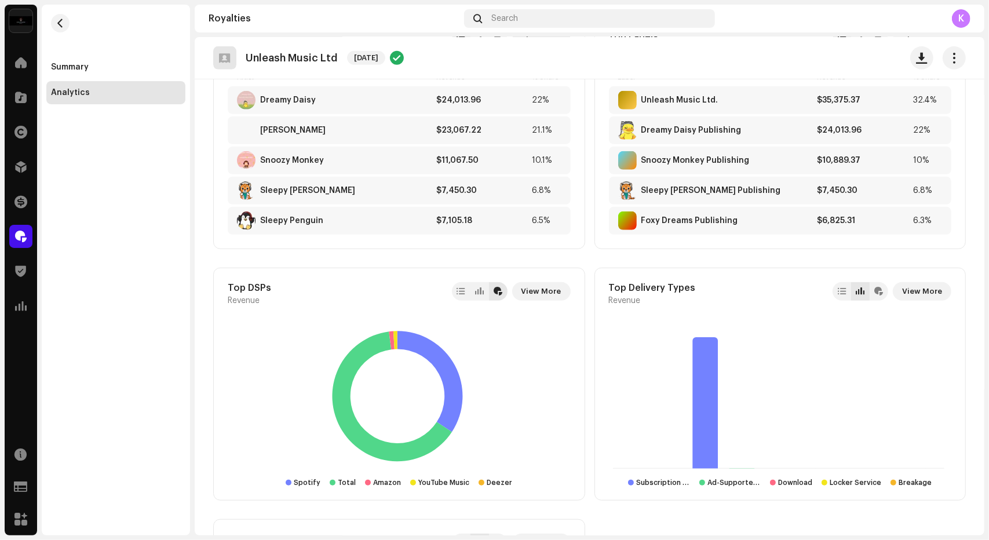
scroll to position [385, 0]
click at [547, 282] on span "View More" at bounding box center [541, 290] width 40 height 23
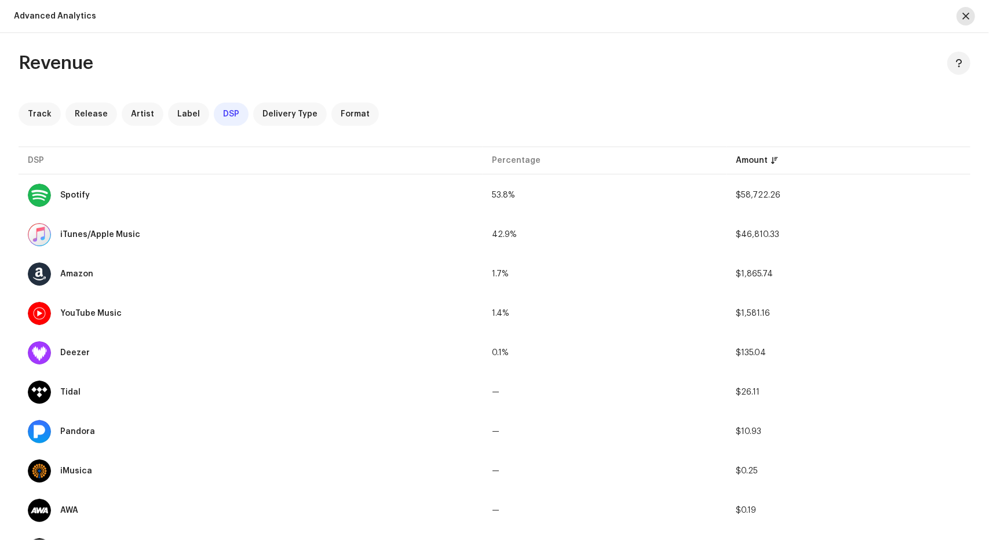
click at [964, 24] on button "button" at bounding box center [965, 16] width 19 height 19
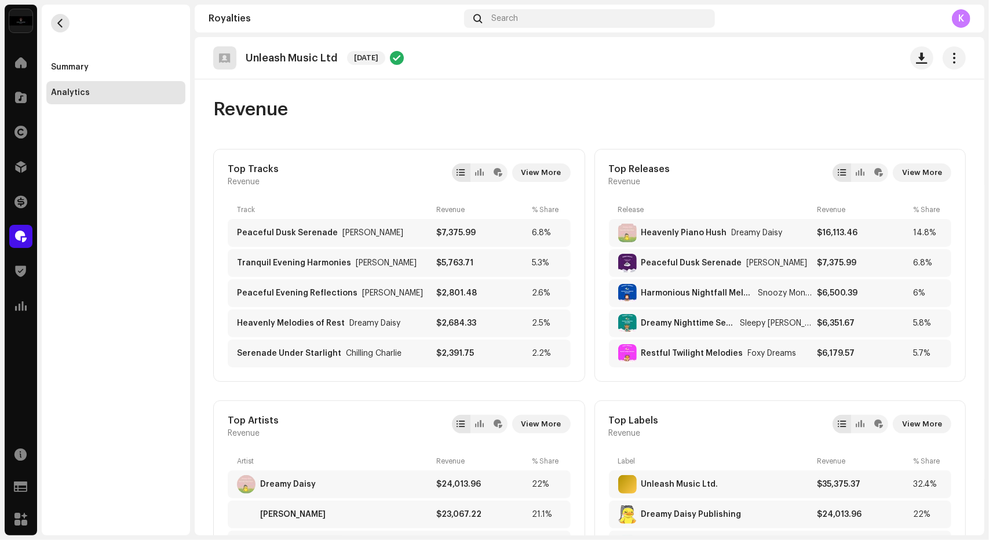
click at [67, 26] on button "button" at bounding box center [60, 23] width 19 height 19
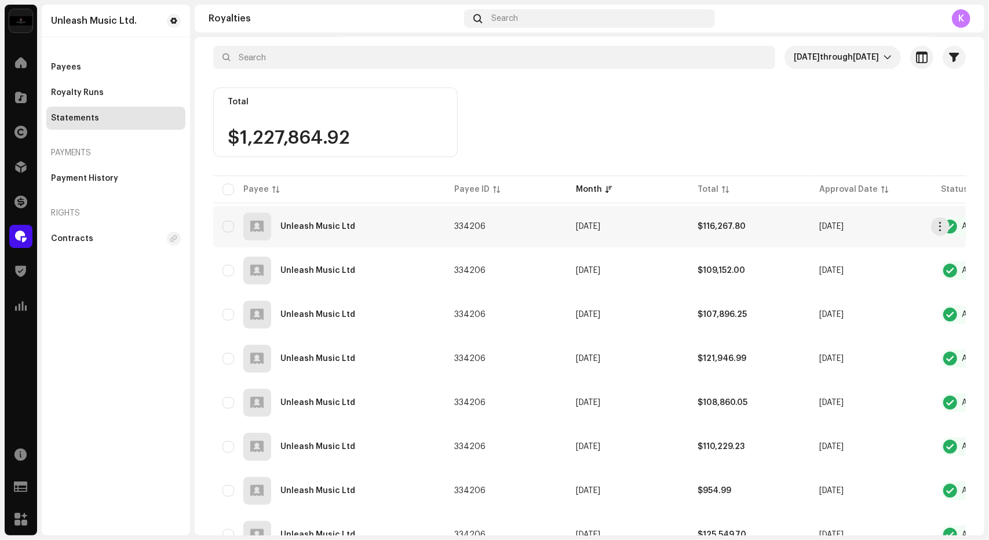
click at [372, 219] on div "Unleash Music Ltd" at bounding box center [328, 227] width 213 height 28
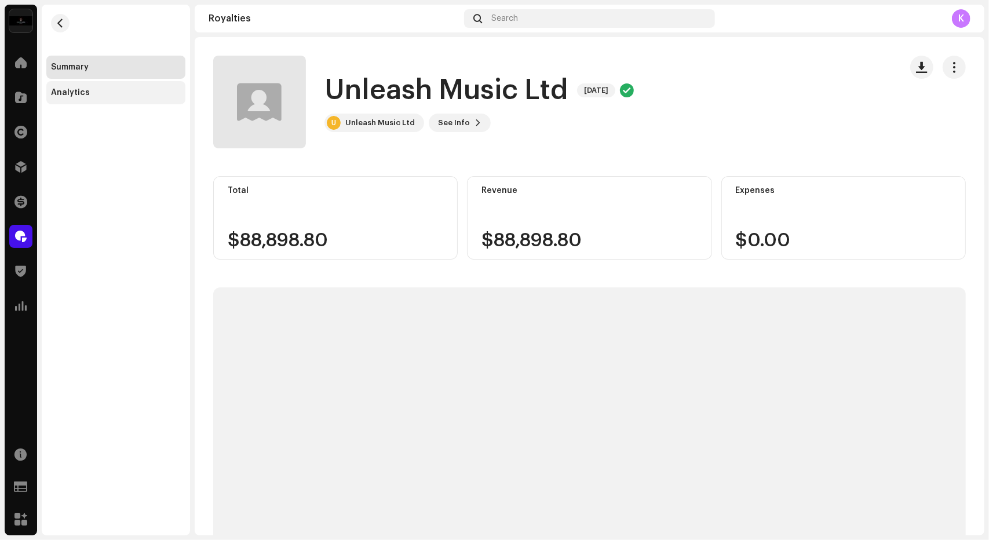
click at [87, 90] on div "Analytics" at bounding box center [116, 92] width 130 height 9
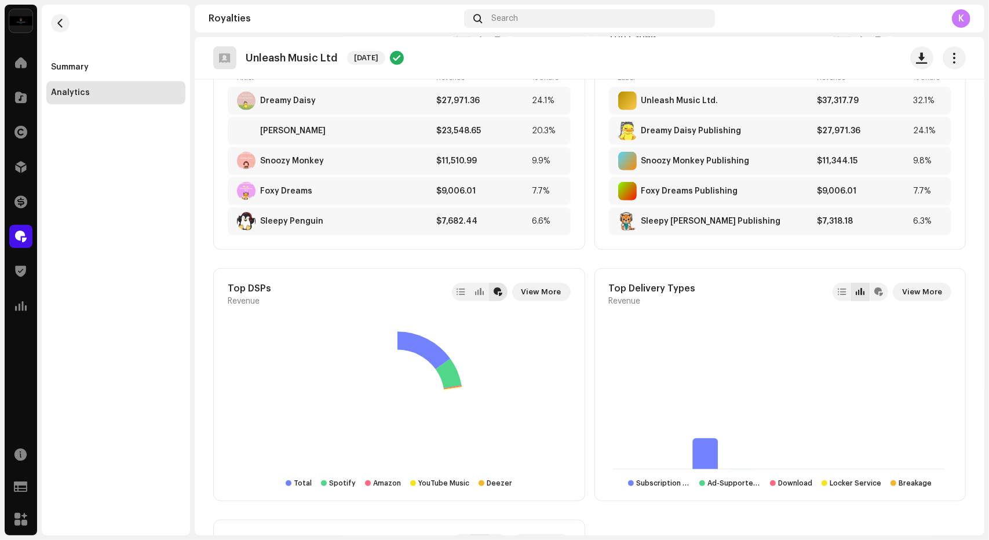
scroll to position [385, 0]
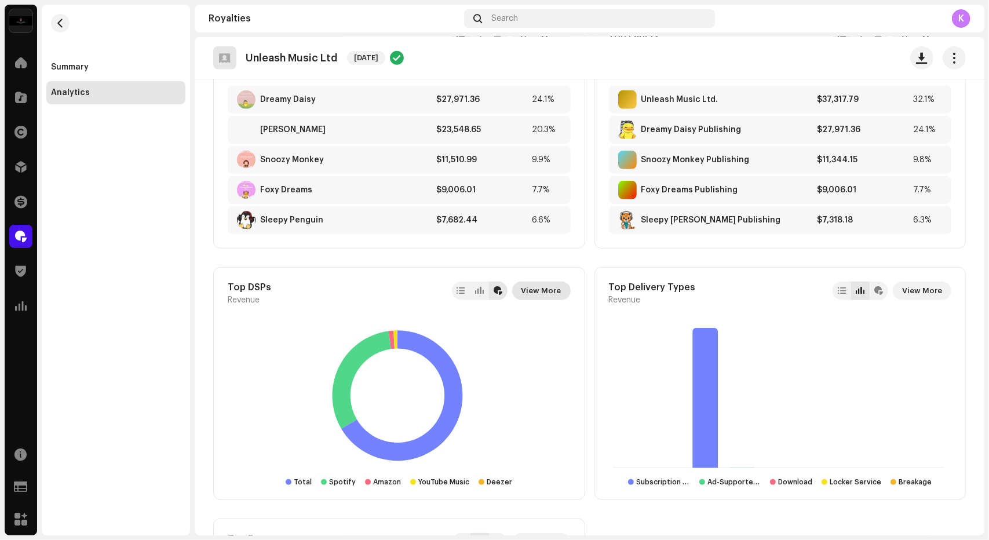
click at [554, 287] on span "View More" at bounding box center [541, 290] width 40 height 23
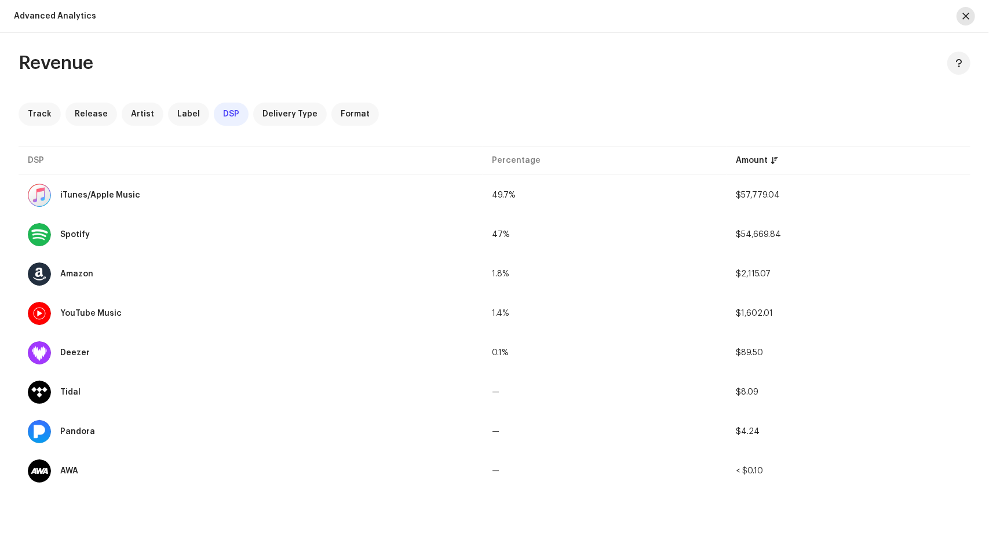
click at [962, 13] on span "button" at bounding box center [965, 16] width 7 height 9
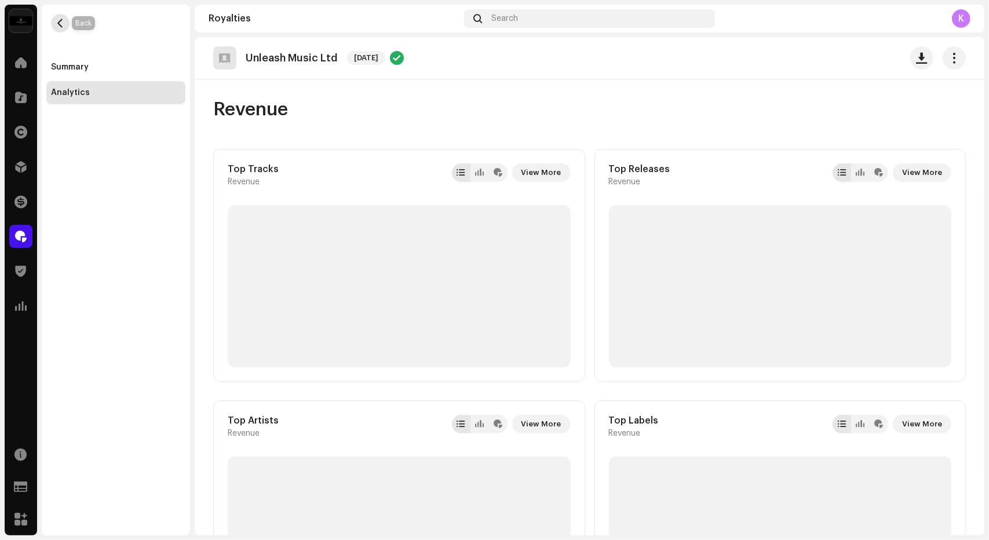
click at [56, 21] on span "button" at bounding box center [60, 23] width 9 height 9
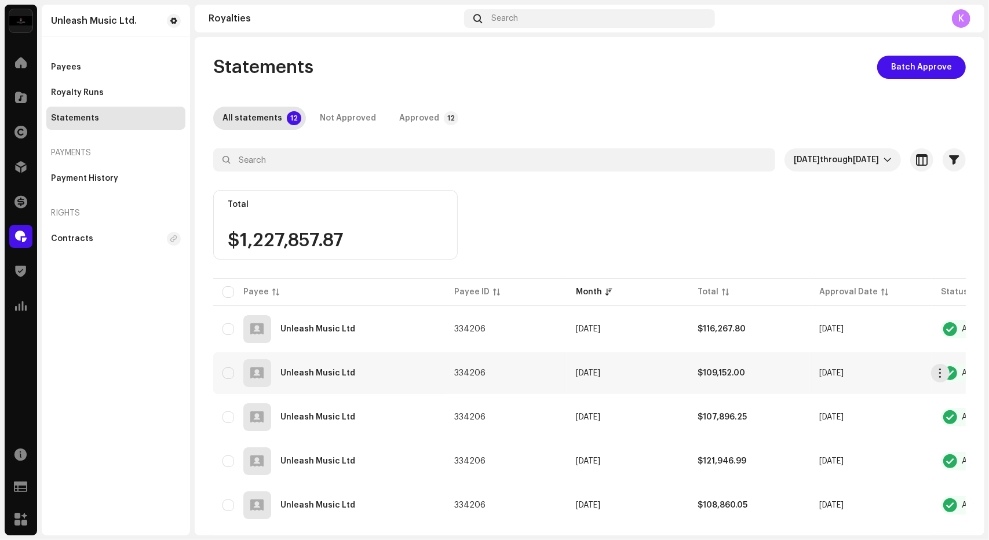
click at [354, 379] on div "Unleash Music Ltd" at bounding box center [328, 373] width 213 height 28
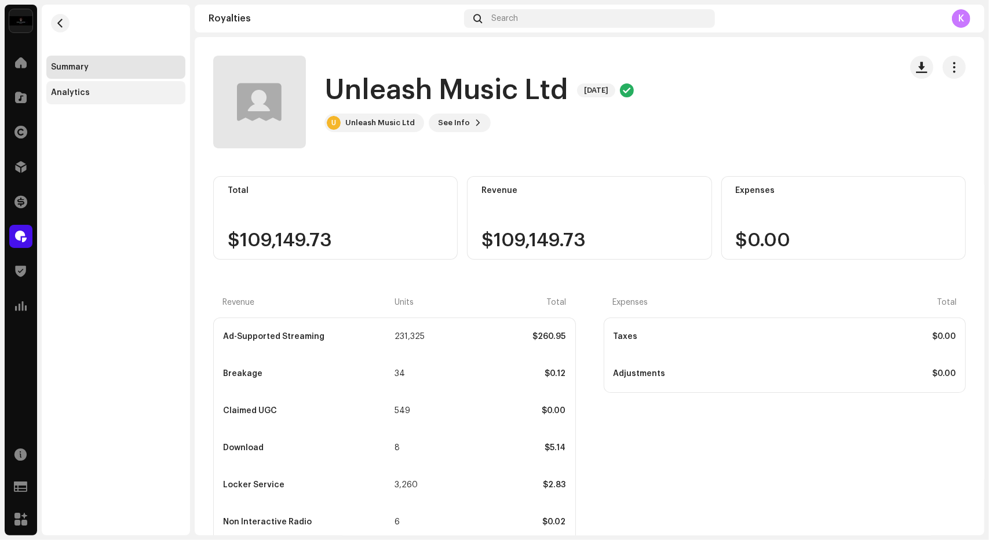
click at [82, 103] on div "Analytics" at bounding box center [115, 92] width 139 height 23
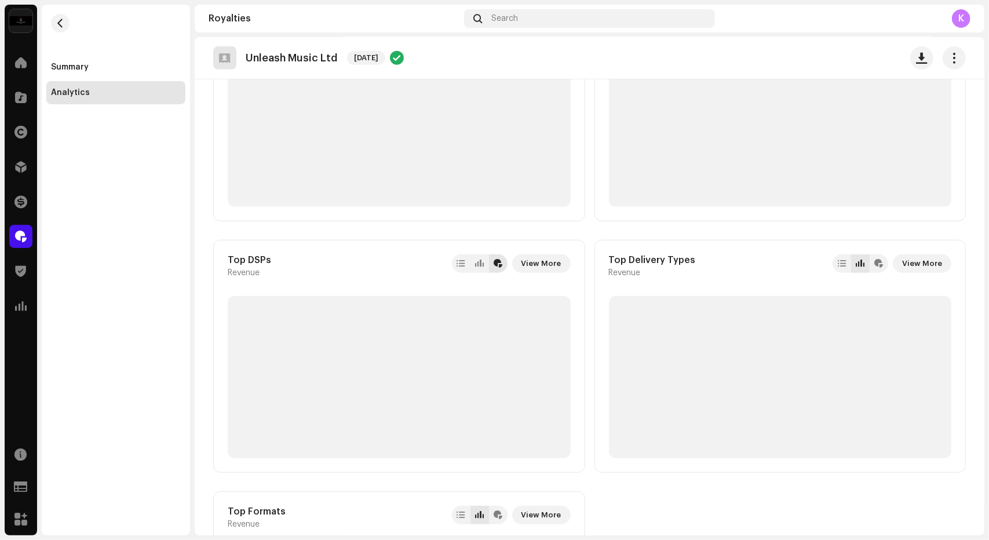
scroll to position [491, 0]
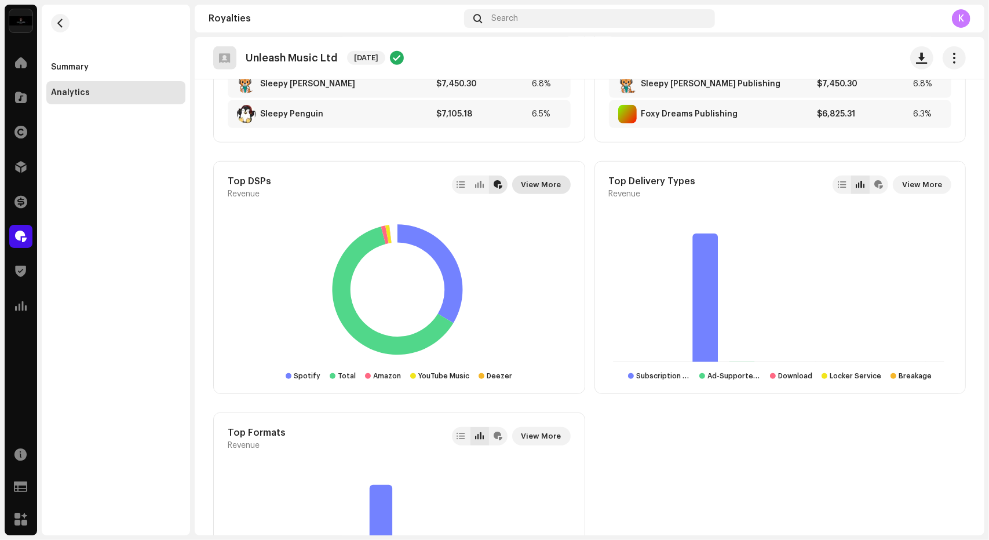
click at [550, 186] on span "View More" at bounding box center [541, 184] width 40 height 23
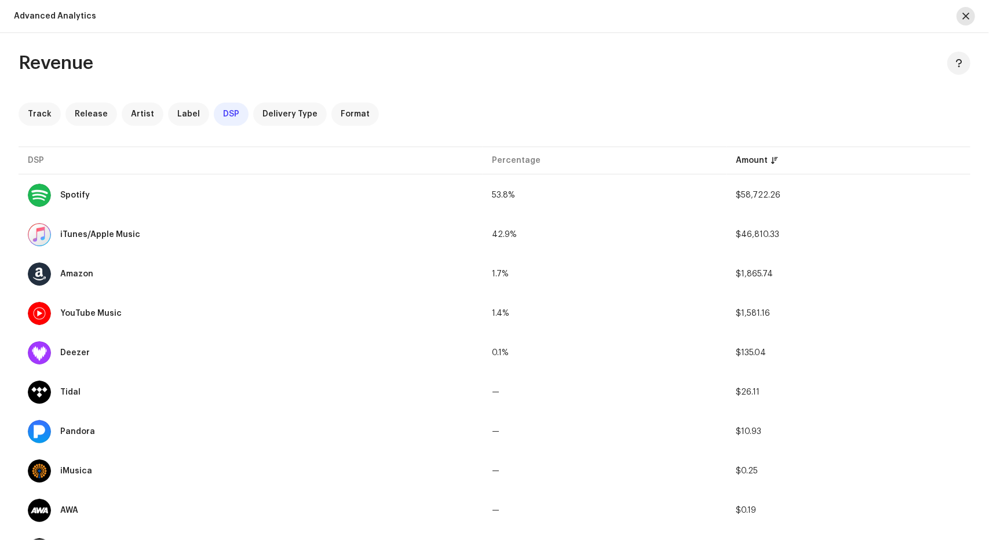
click at [961, 19] on button "button" at bounding box center [965, 16] width 19 height 19
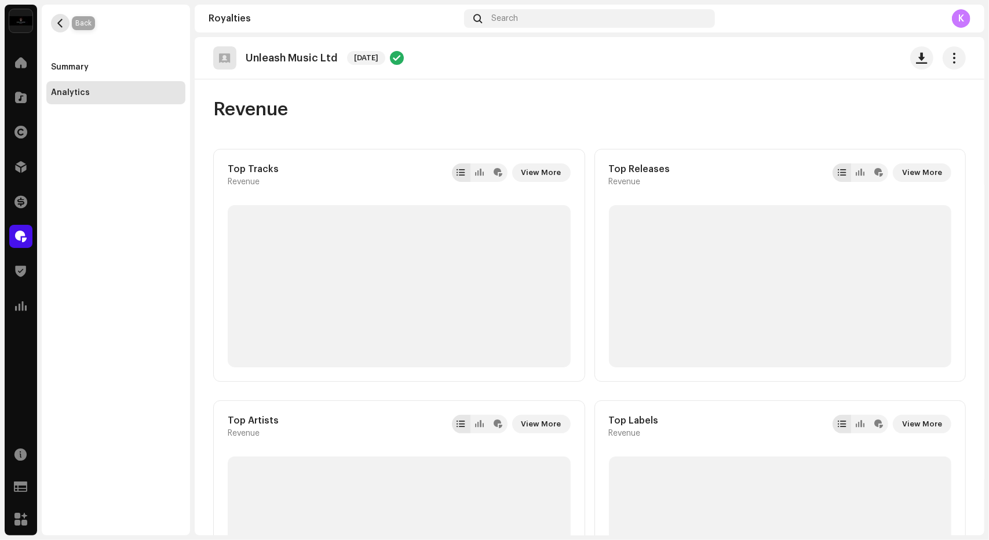
click at [57, 23] on span "button" at bounding box center [60, 23] width 9 height 9
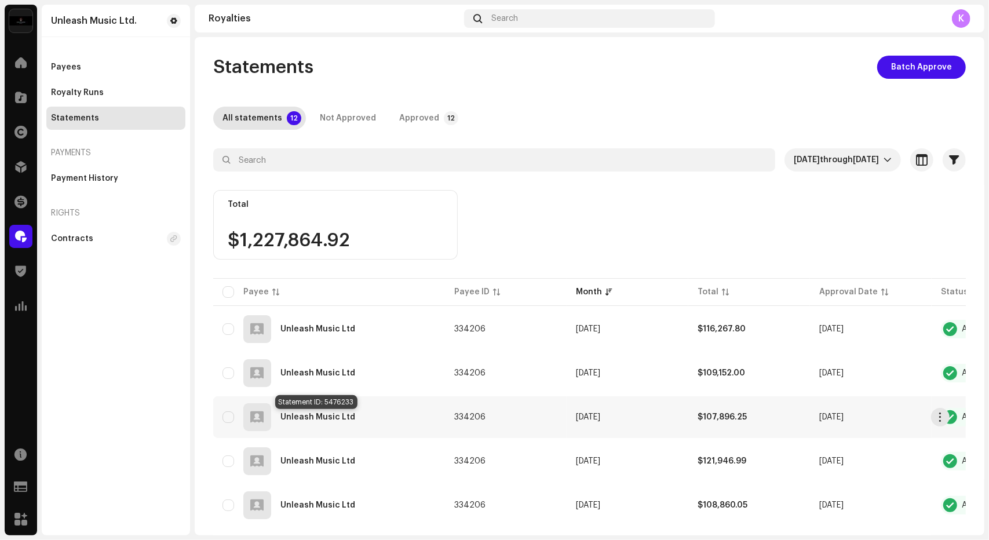
click at [309, 415] on div "Unleash Music Ltd" at bounding box center [317, 417] width 75 height 8
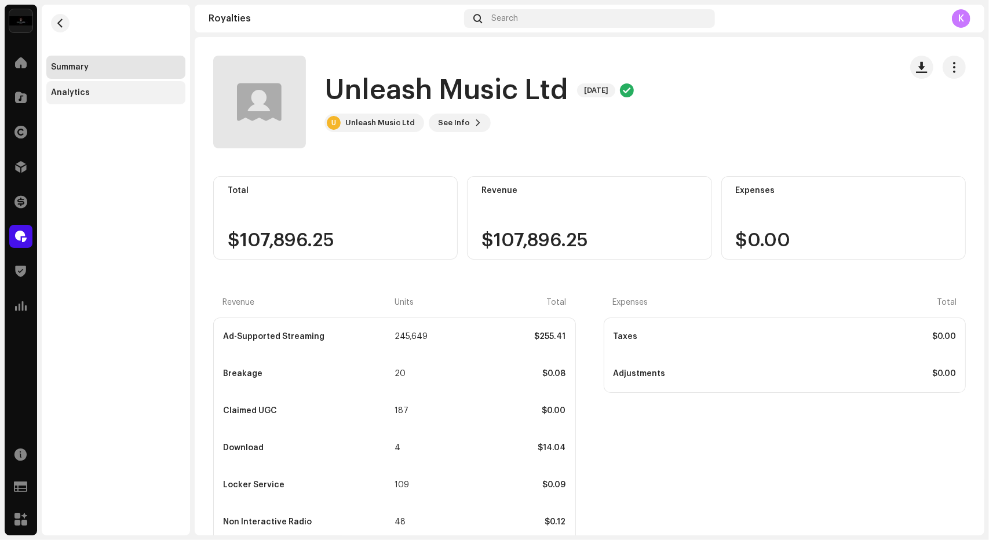
click at [74, 91] on div "Analytics" at bounding box center [70, 92] width 39 height 9
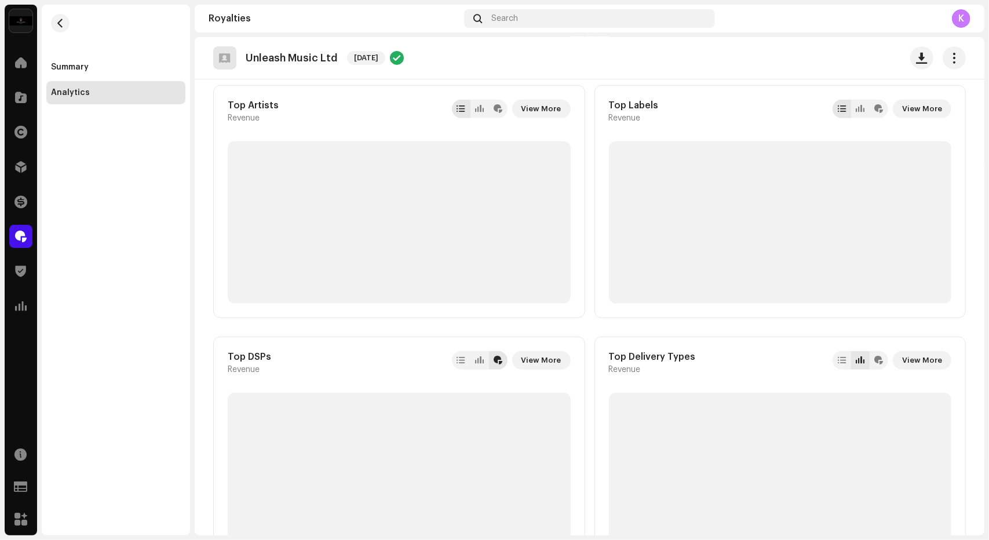
scroll to position [312, 0]
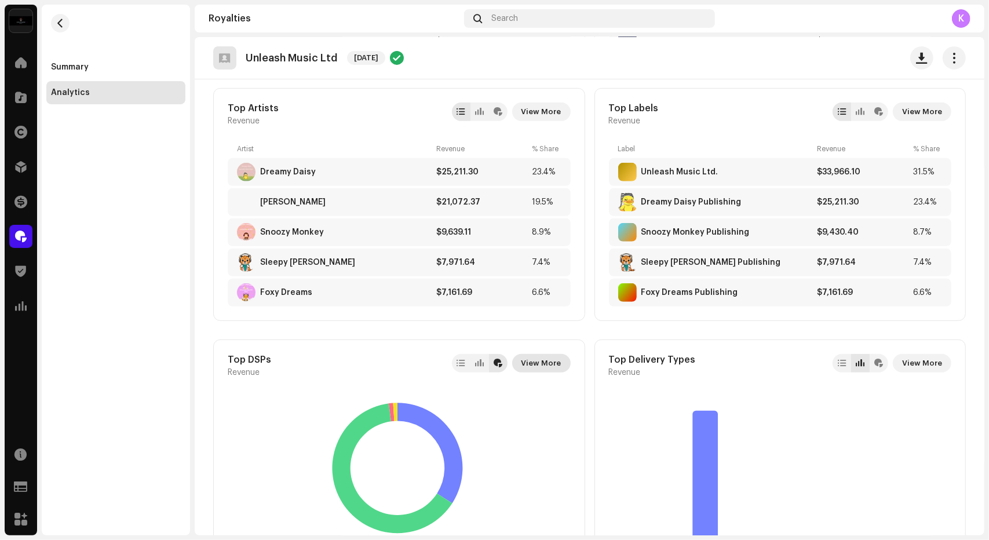
click at [537, 361] on span "View More" at bounding box center [541, 363] width 40 height 23
